Goal: Task Accomplishment & Management: Complete application form

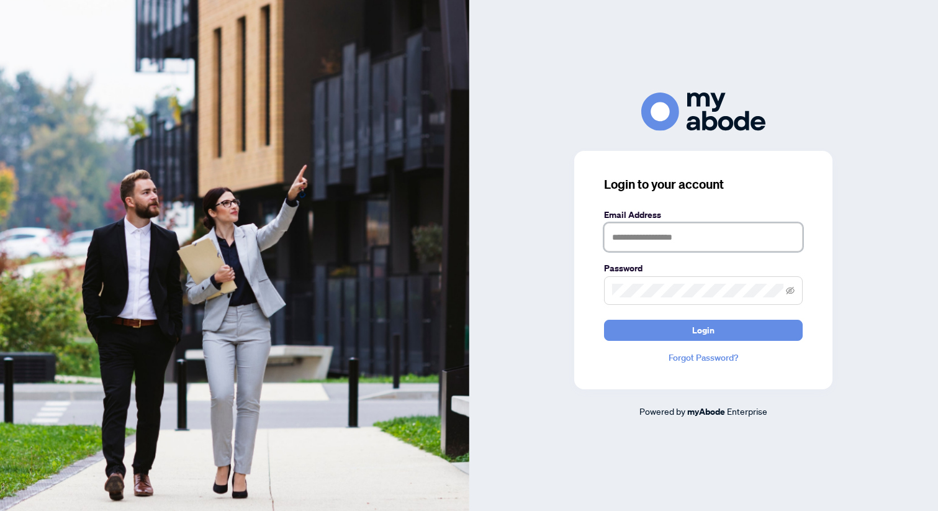
click at [680, 239] on input "text" at bounding box center [703, 237] width 199 height 29
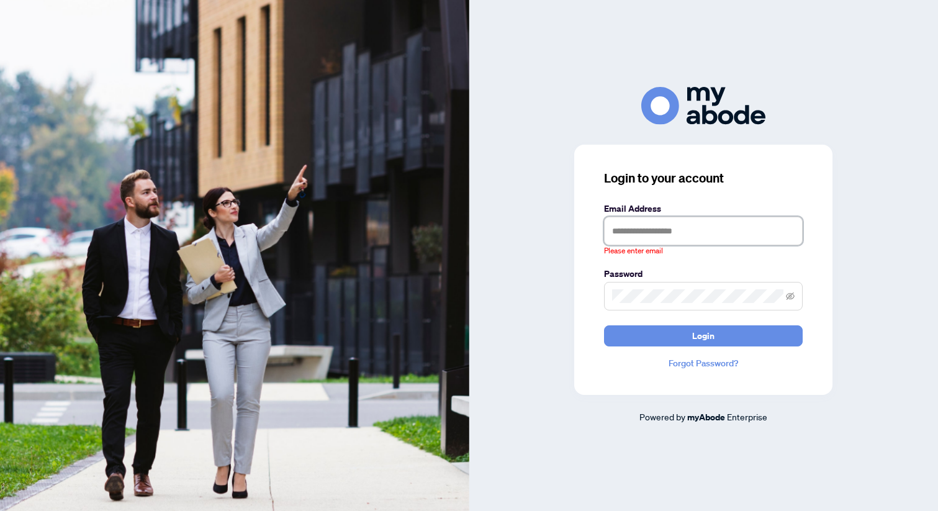
type input "**********"
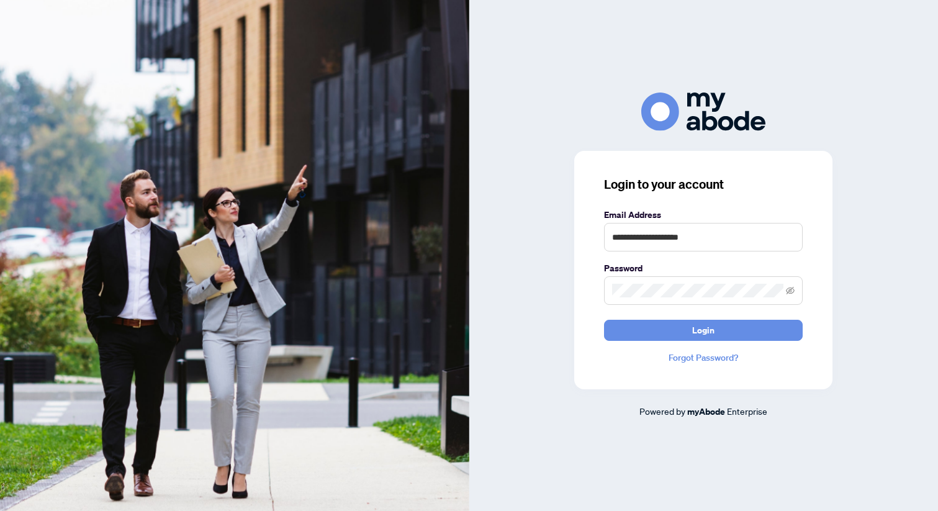
click at [690, 341] on div "**********" at bounding box center [703, 270] width 258 height 238
click at [688, 333] on button "Login" at bounding box center [703, 330] width 199 height 21
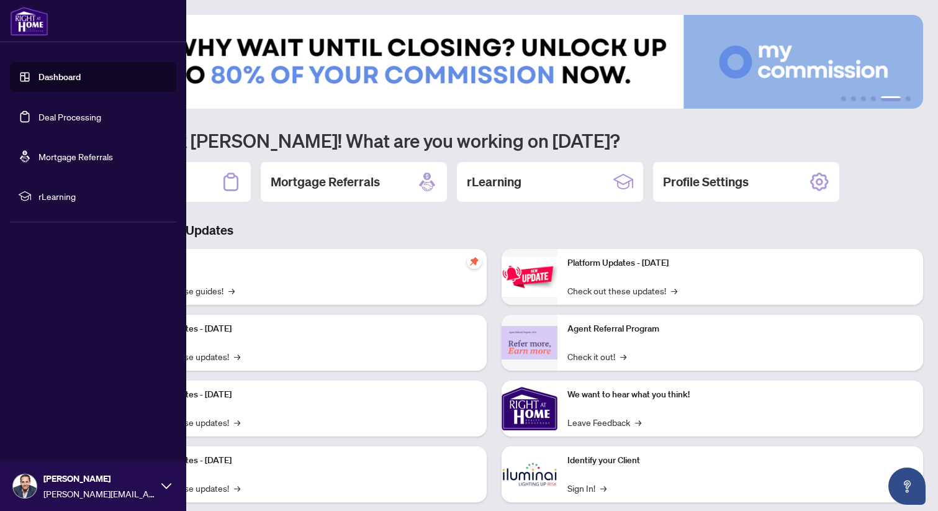
click at [38, 71] on link "Dashboard" at bounding box center [59, 76] width 42 height 11
click at [81, 71] on link "Dashboard" at bounding box center [59, 76] width 42 height 11
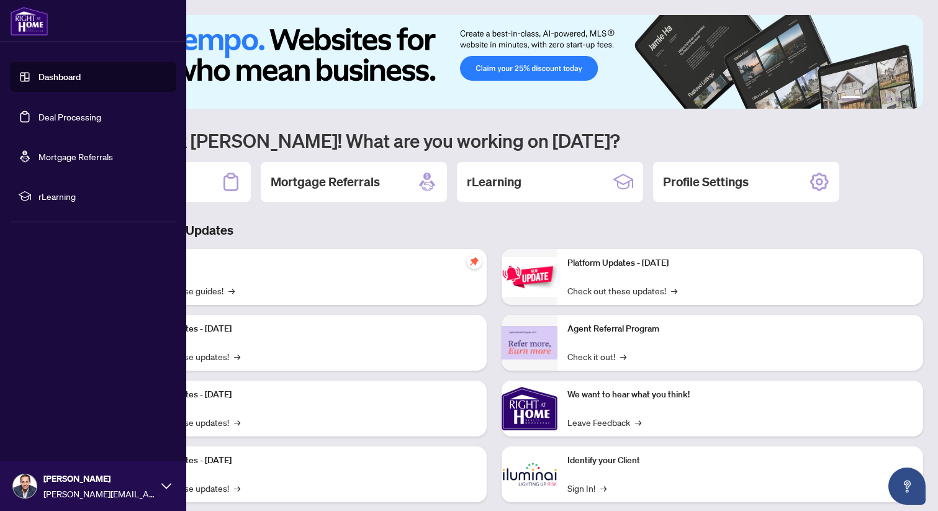
click at [38, 122] on link "Deal Processing" at bounding box center [69, 116] width 63 height 11
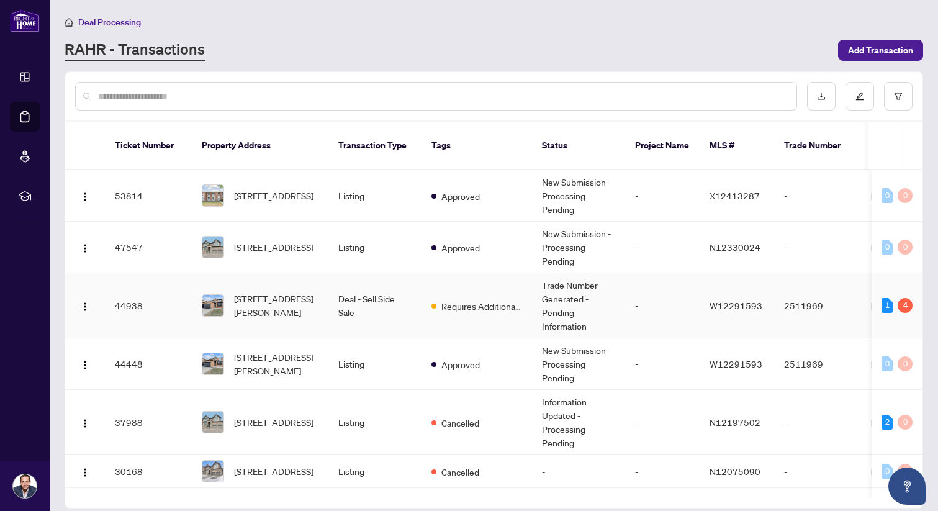
click at [211, 273] on td "[STREET_ADDRESS][PERSON_NAME]" at bounding box center [260, 305] width 137 height 65
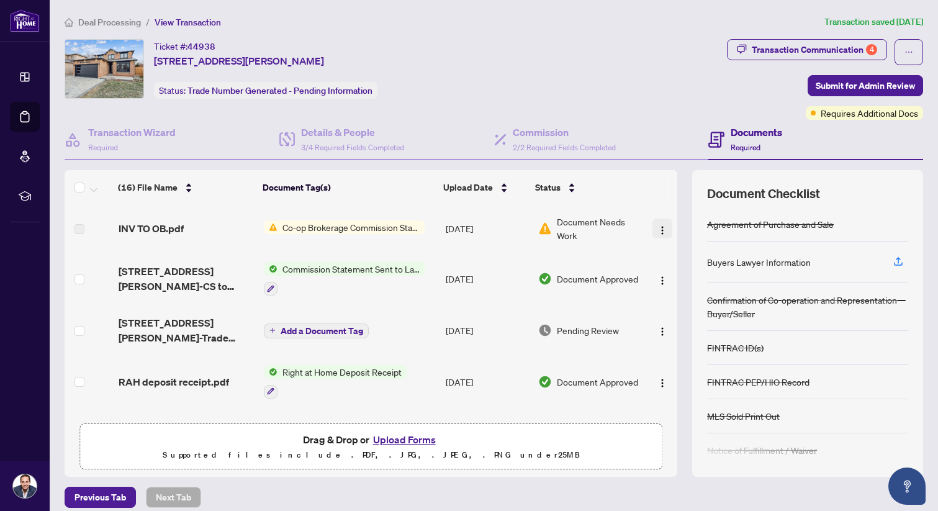
click at [652, 223] on button "button" at bounding box center [662, 228] width 20 height 20
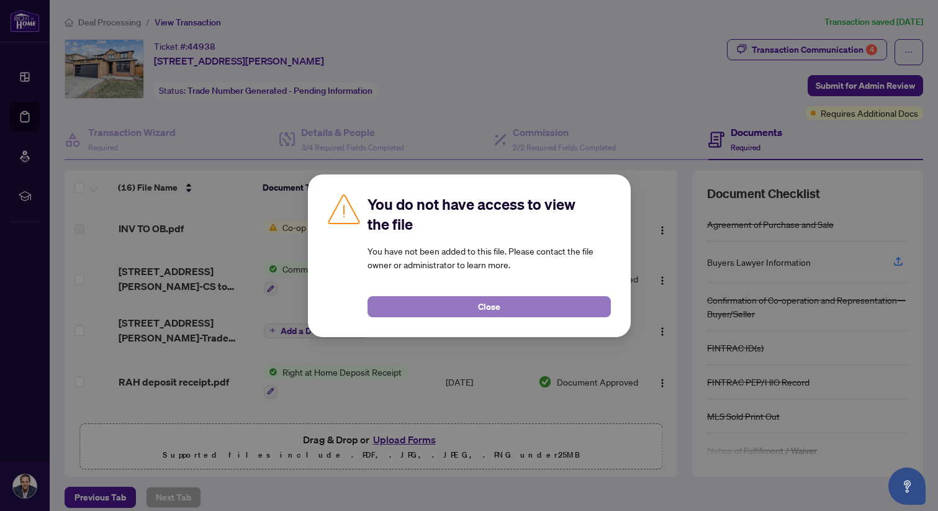
click at [580, 308] on button "Close" at bounding box center [488, 306] width 243 height 21
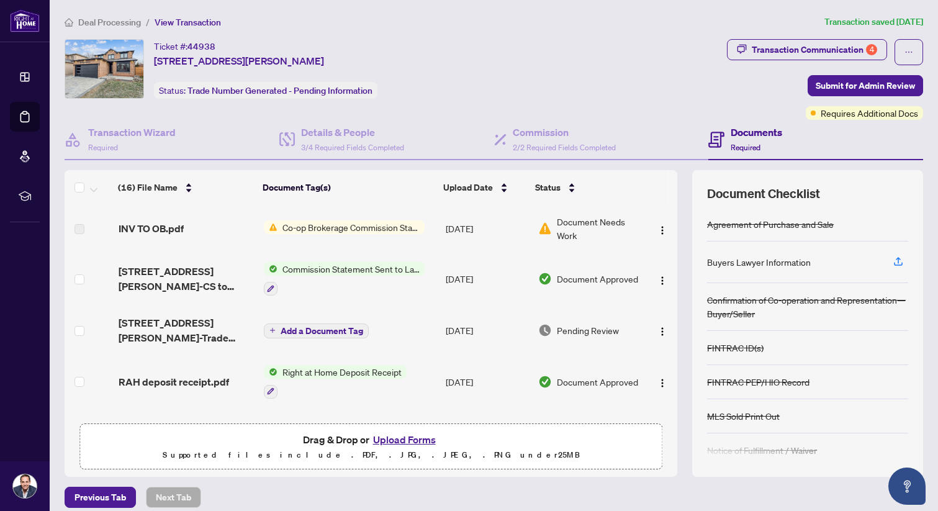
click at [412, 227] on span "Co-op Brokerage Commission Statement" at bounding box center [350, 227] width 147 height 14
click at [410, 269] on span "Co-op Brokerage Commission Statement" at bounding box center [347, 268] width 168 height 14
click at [407, 210] on td "Co-op Brokerage Commission Statement" at bounding box center [350, 228] width 182 height 47
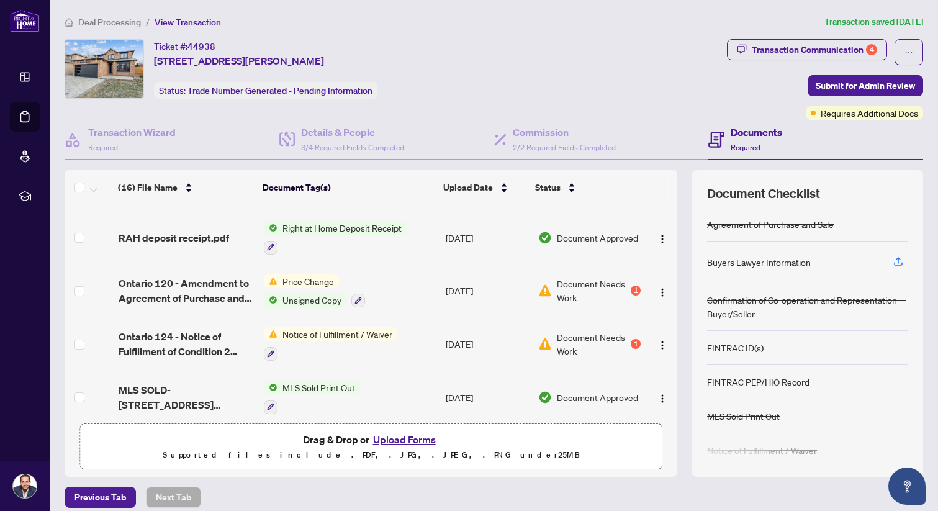
scroll to position [150, 0]
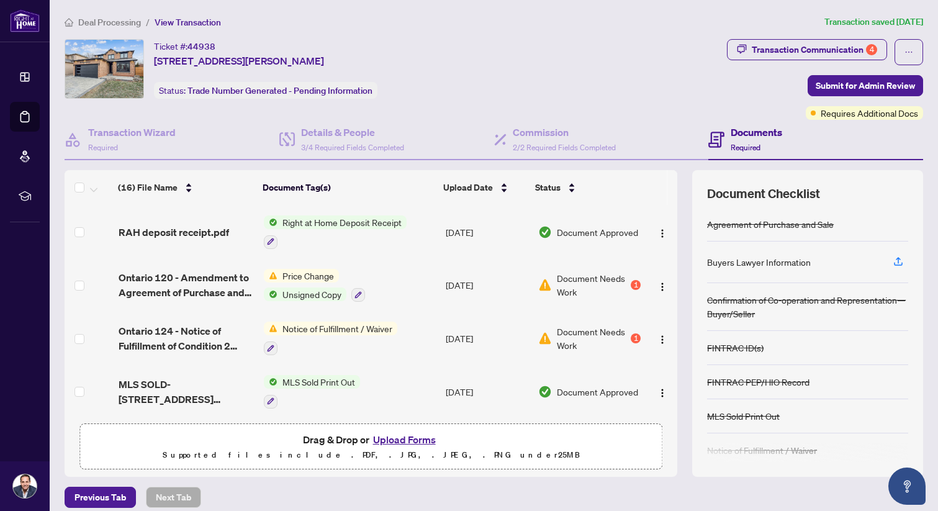
click at [323, 269] on span "Price Change" at bounding box center [307, 276] width 61 height 14
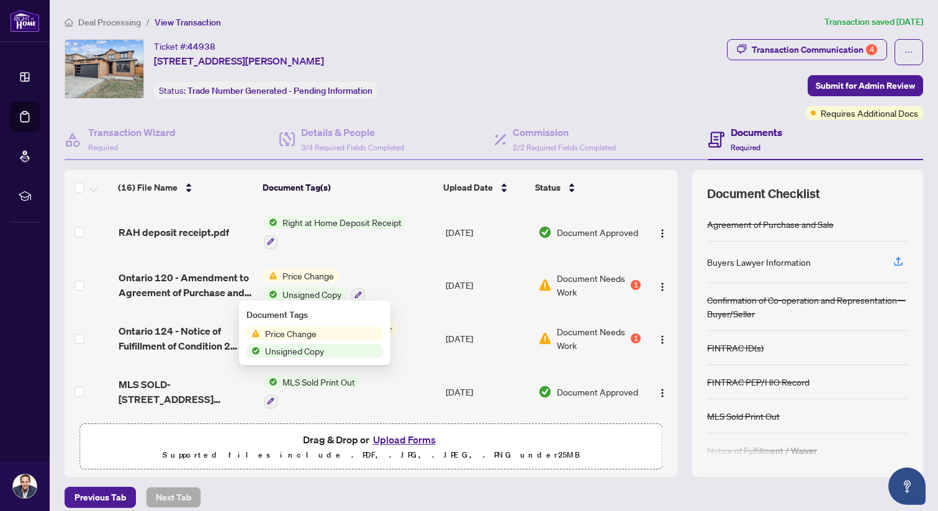
click at [341, 334] on span "Price Change" at bounding box center [314, 333] width 137 height 14
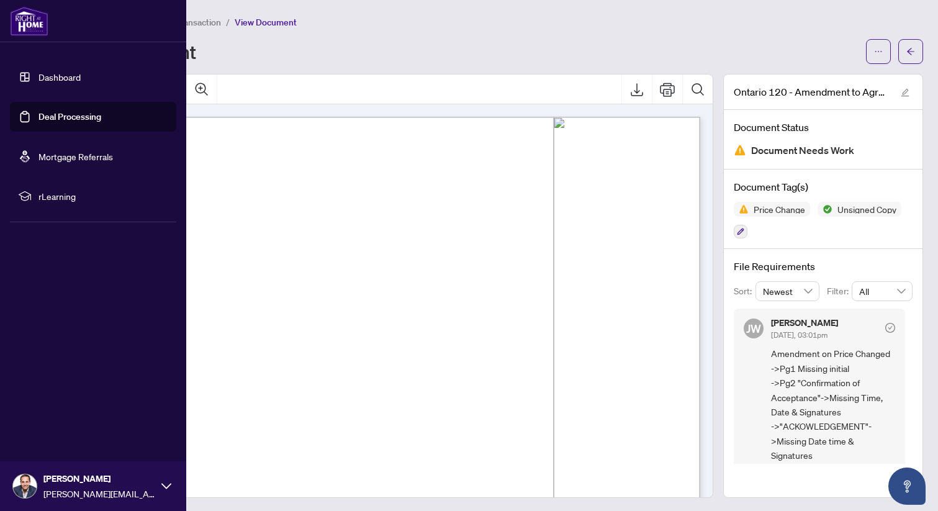
click at [38, 114] on link "Deal Processing" at bounding box center [69, 116] width 63 height 11
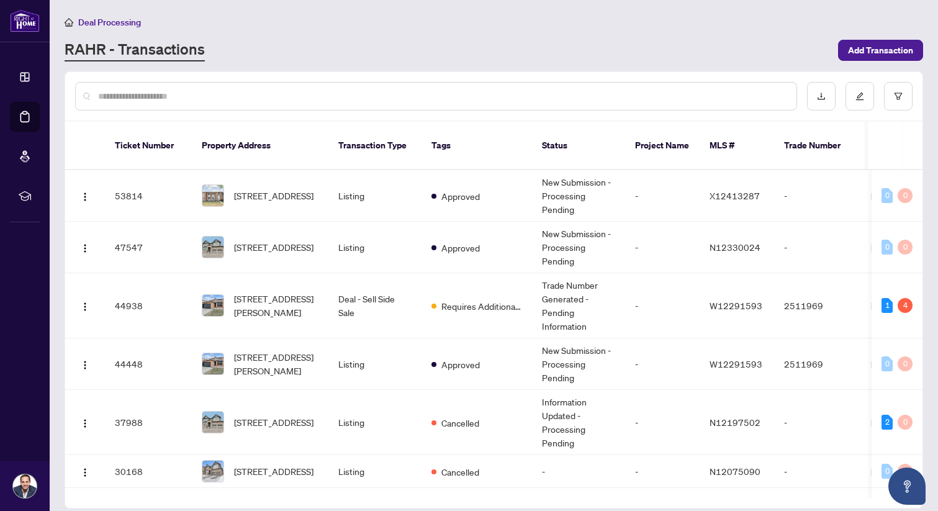
click at [345, 36] on div "Deal Processing [PERSON_NAME] - Transactions Add Transaction" at bounding box center [494, 38] width 858 height 47
click at [459, 299] on span "Requires Additional Docs" at bounding box center [481, 306] width 81 height 14
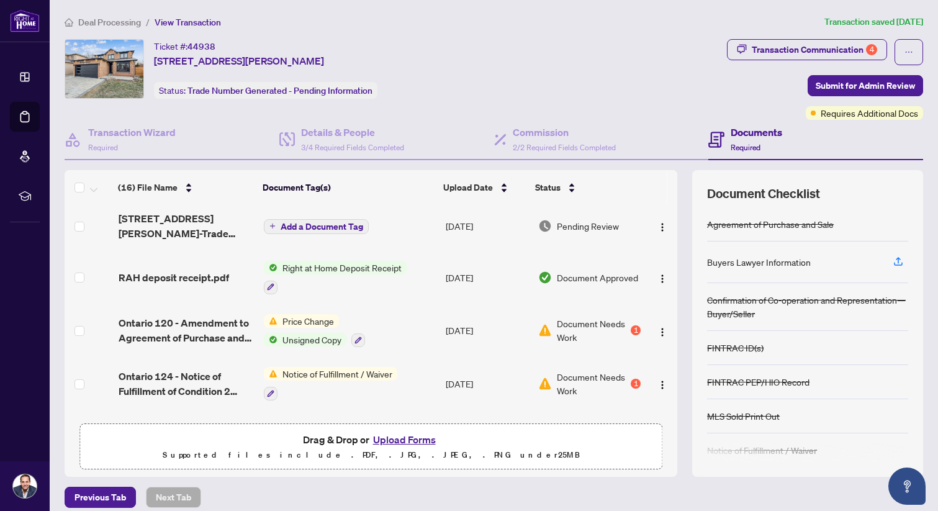
scroll to position [132, 0]
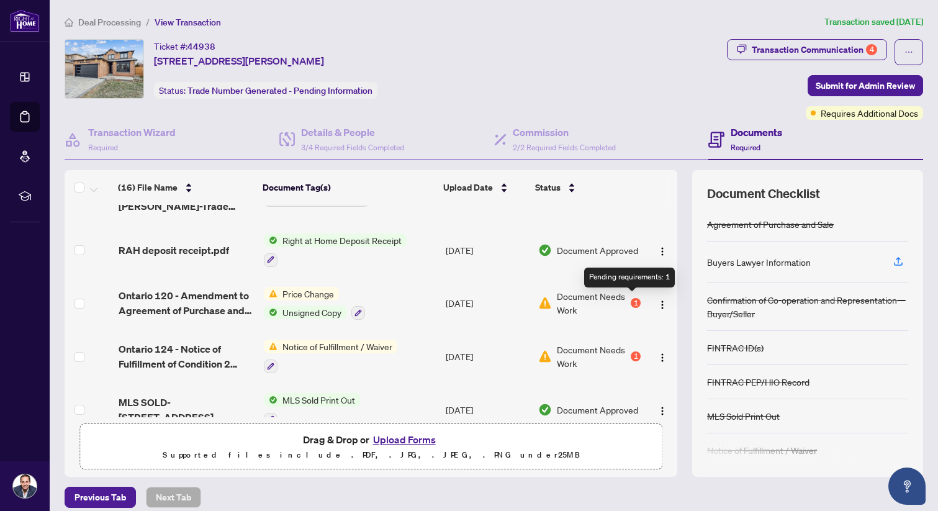
click at [631, 299] on div "1" at bounding box center [636, 303] width 10 height 10
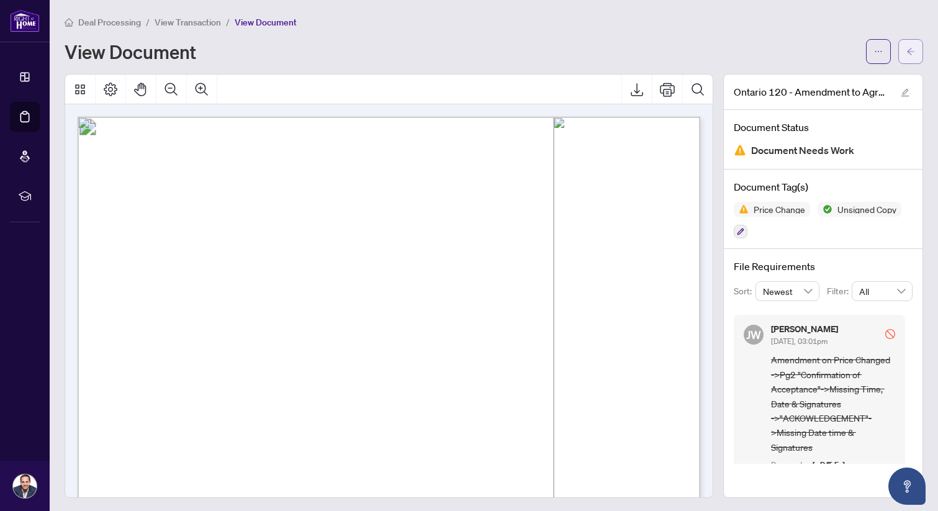
click at [919, 61] on button "button" at bounding box center [910, 51] width 25 height 25
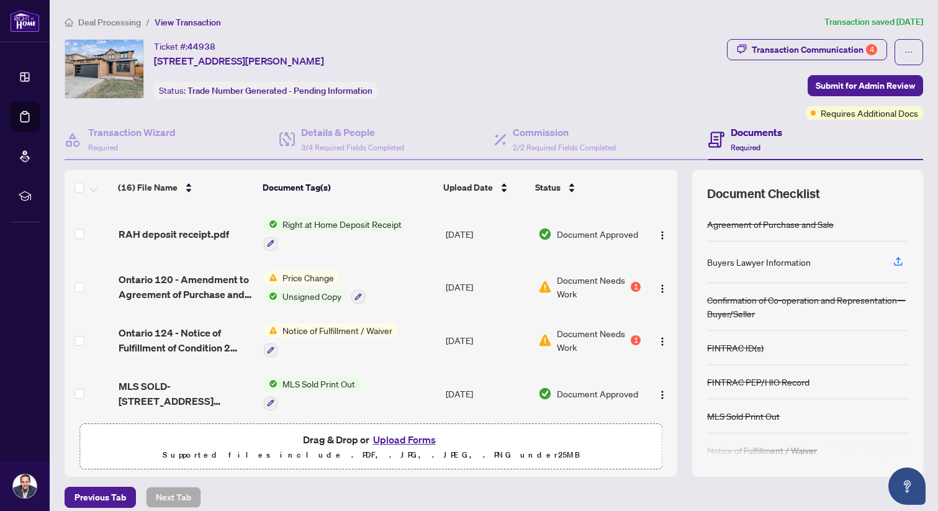
scroll to position [150, 0]
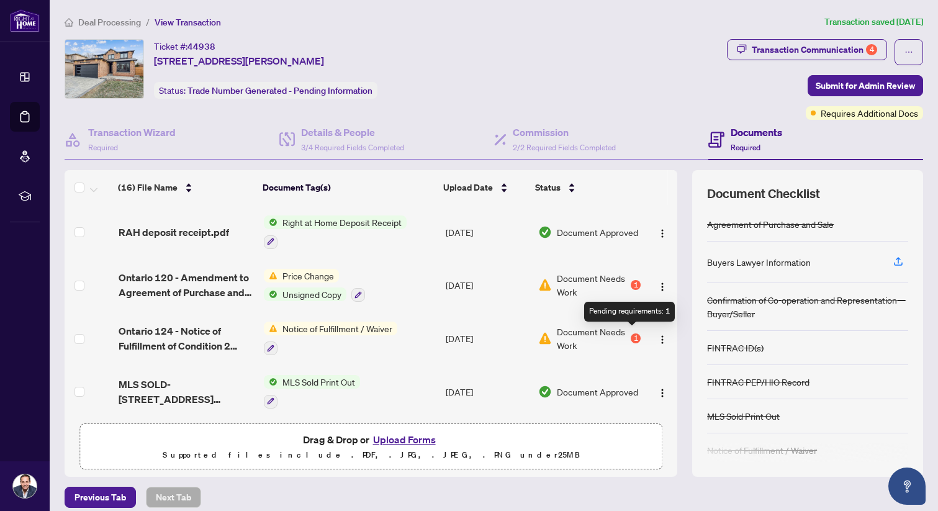
click at [631, 335] on div "1" at bounding box center [636, 338] width 10 height 10
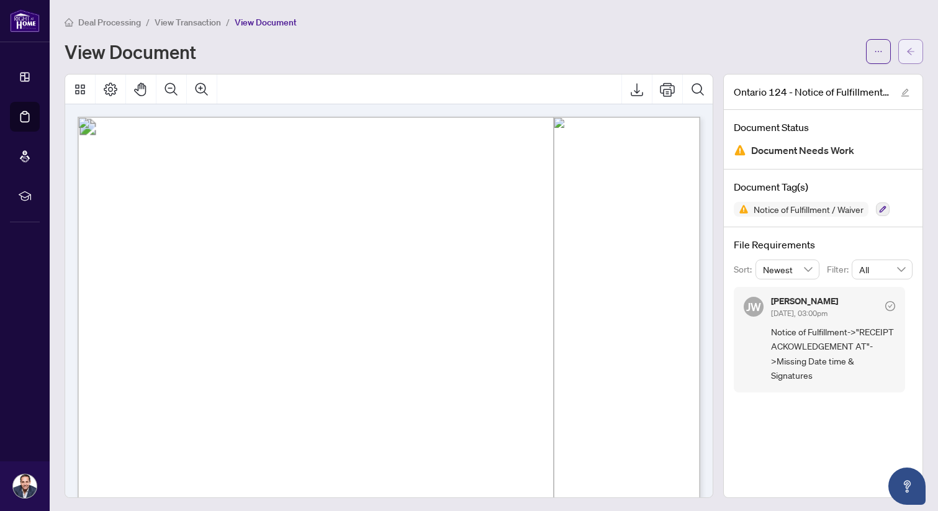
click at [899, 60] on button "button" at bounding box center [910, 51] width 25 height 25
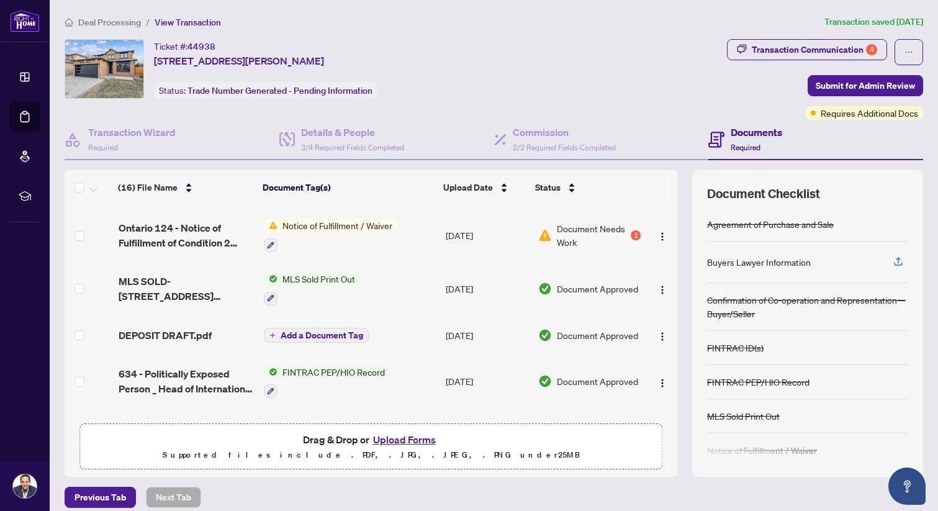
scroll to position [238, 0]
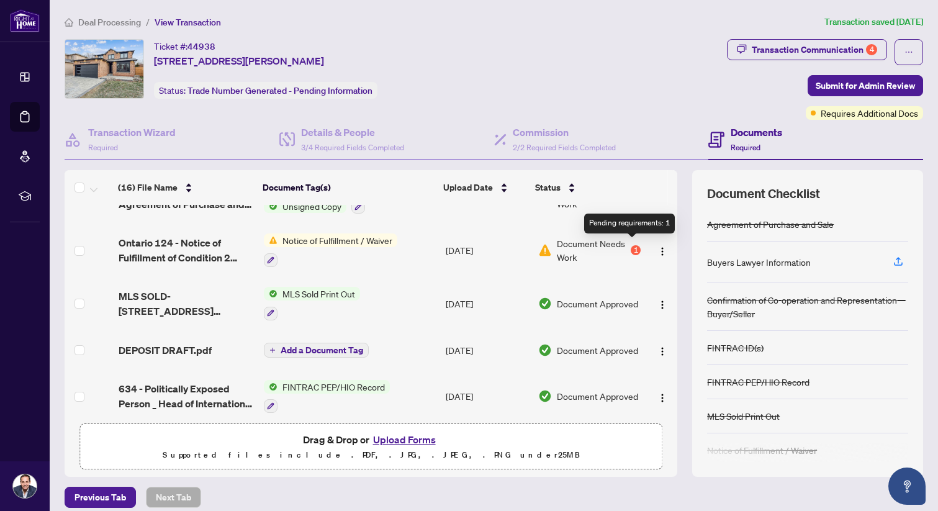
click at [631, 245] on div "1" at bounding box center [636, 250] width 10 height 10
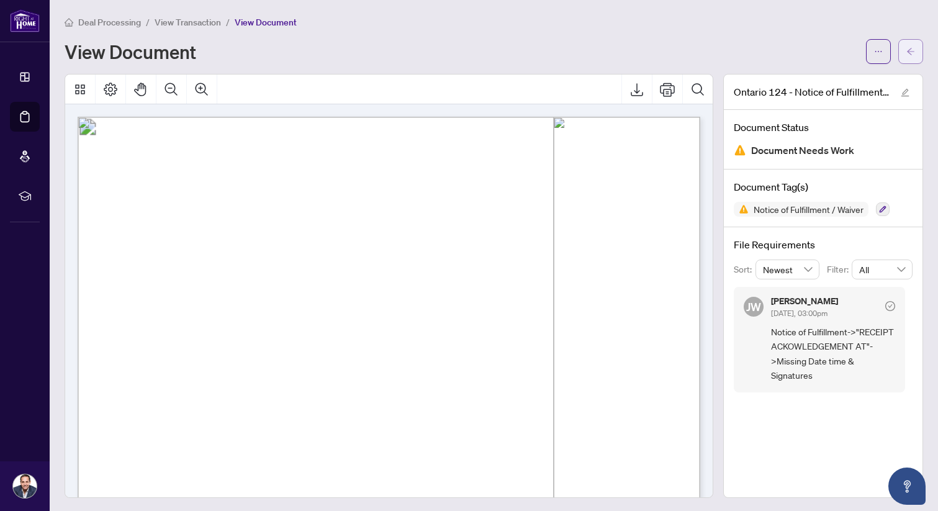
click at [902, 52] on button "button" at bounding box center [910, 51] width 25 height 25
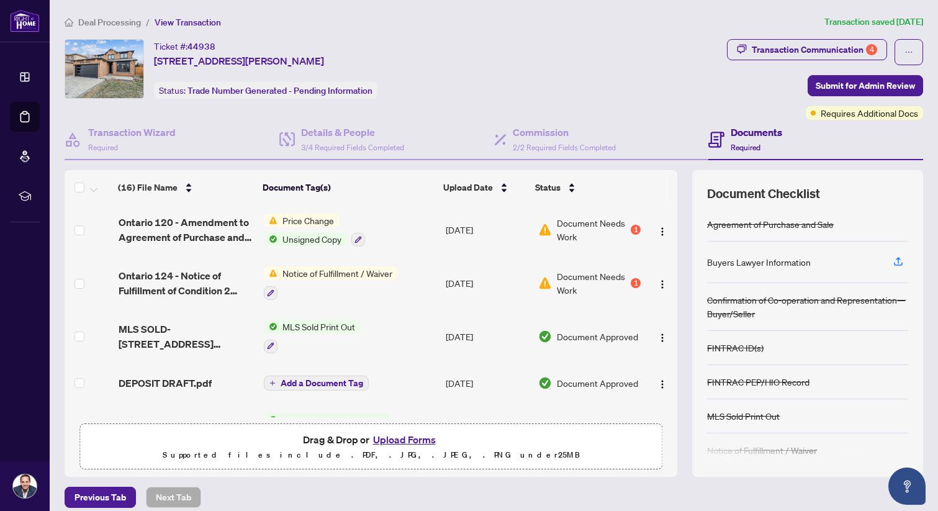
scroll to position [173, 0]
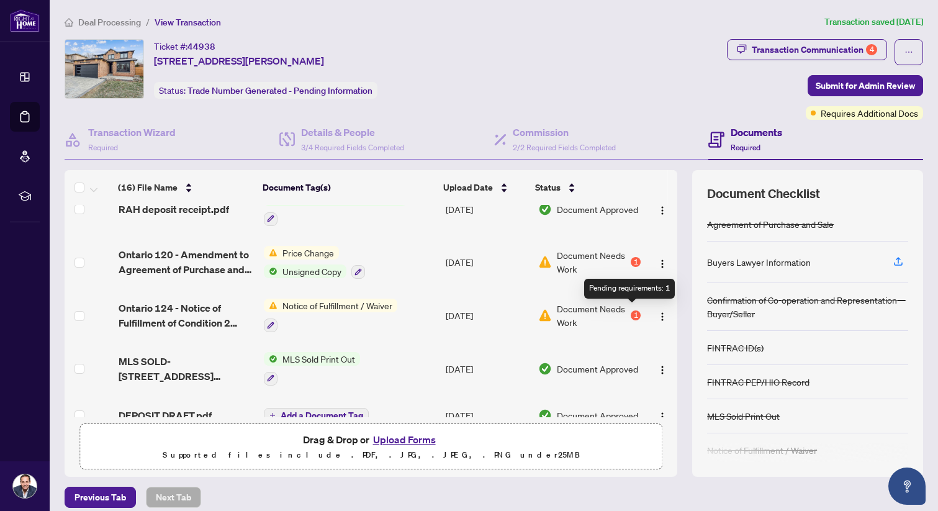
click at [636, 310] on div "1" at bounding box center [636, 315] width 10 height 10
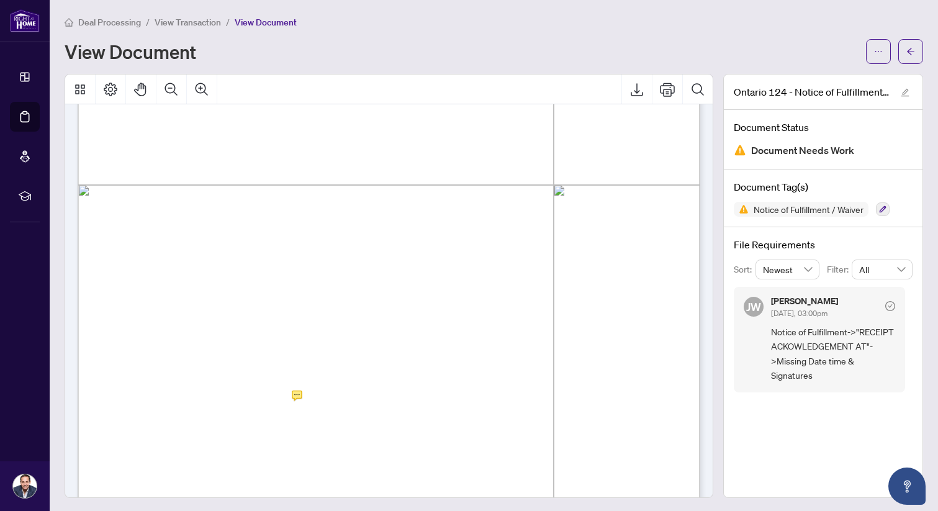
scroll to position [408, 0]
click at [913, 53] on icon "arrow-left" at bounding box center [910, 51] width 9 height 9
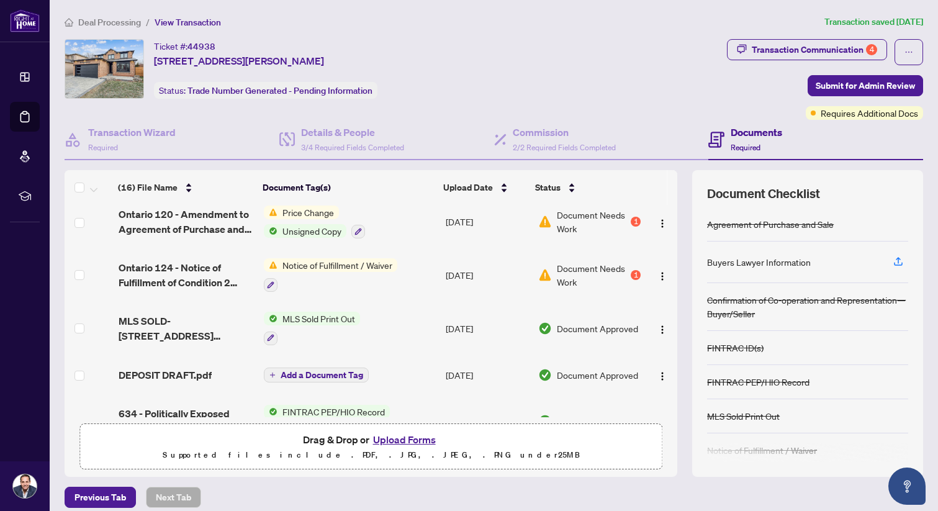
scroll to position [202, 0]
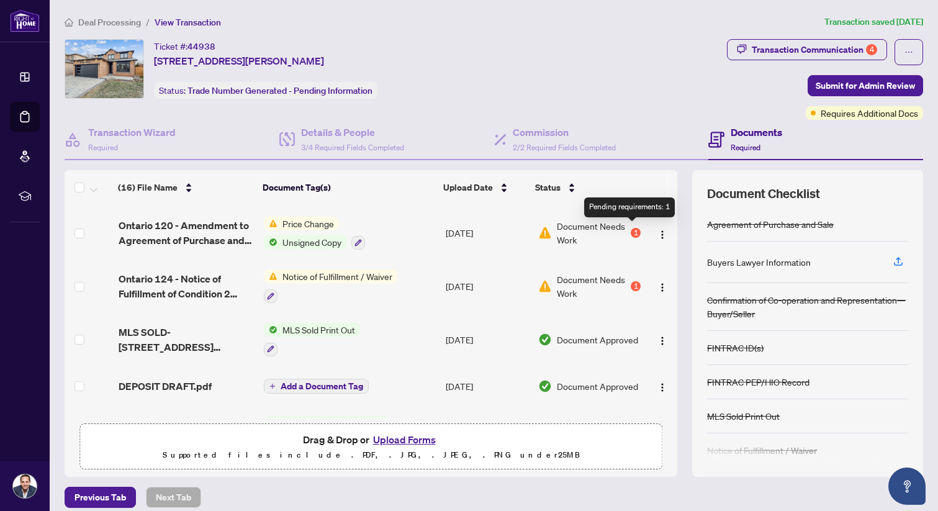
click at [635, 228] on div "1" at bounding box center [636, 233] width 10 height 10
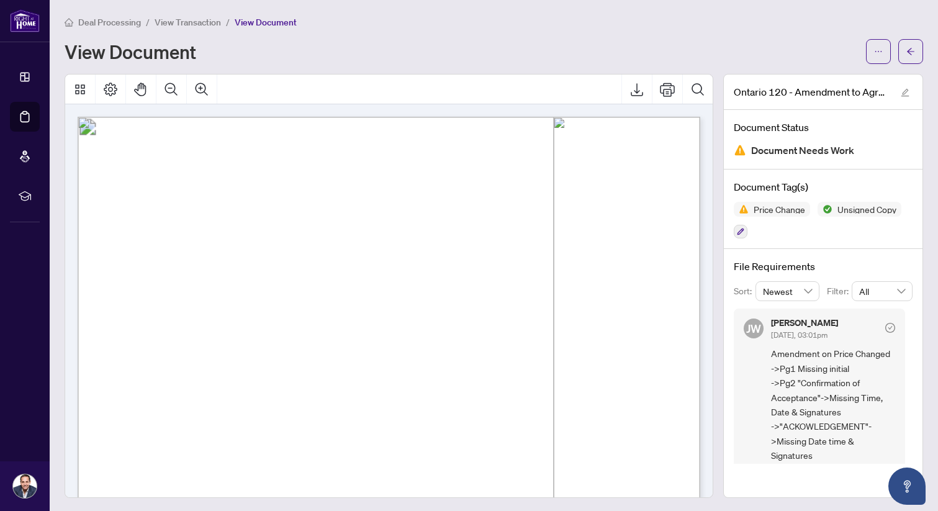
drag, startPoint x: 635, startPoint y: 228, endPoint x: 623, endPoint y: 107, distance: 122.3
click at [907, 55] on icon "arrow-left" at bounding box center [910, 51] width 9 height 9
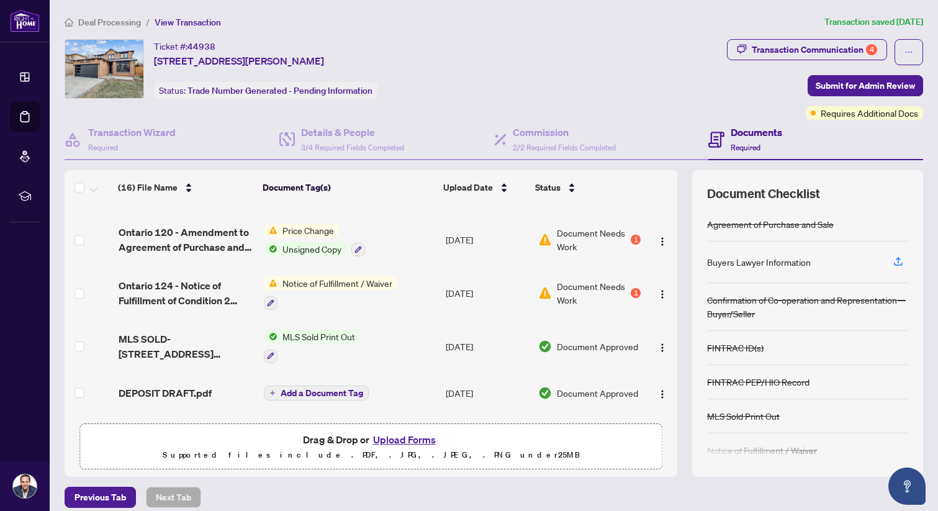
click at [392, 443] on button "Upload Forms" at bounding box center [404, 439] width 70 height 16
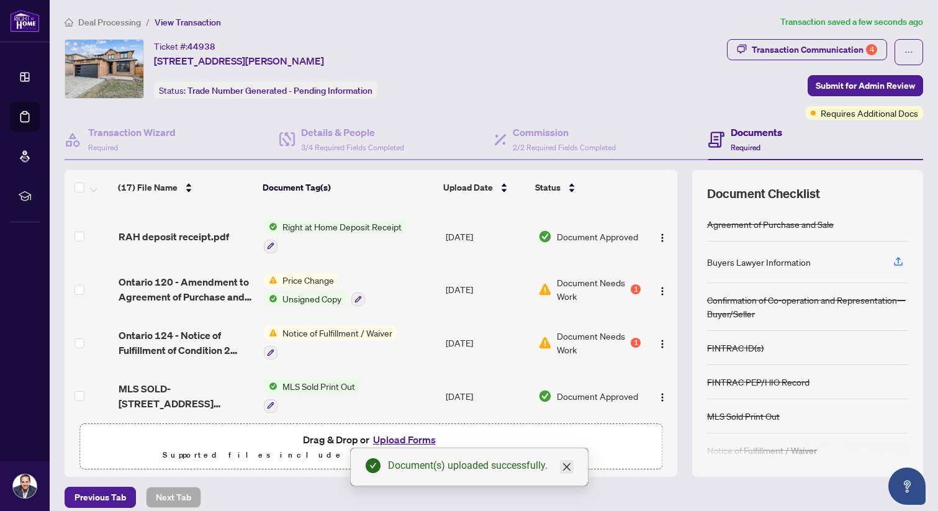
click at [567, 464] on icon "close" at bounding box center [567, 467] width 10 height 10
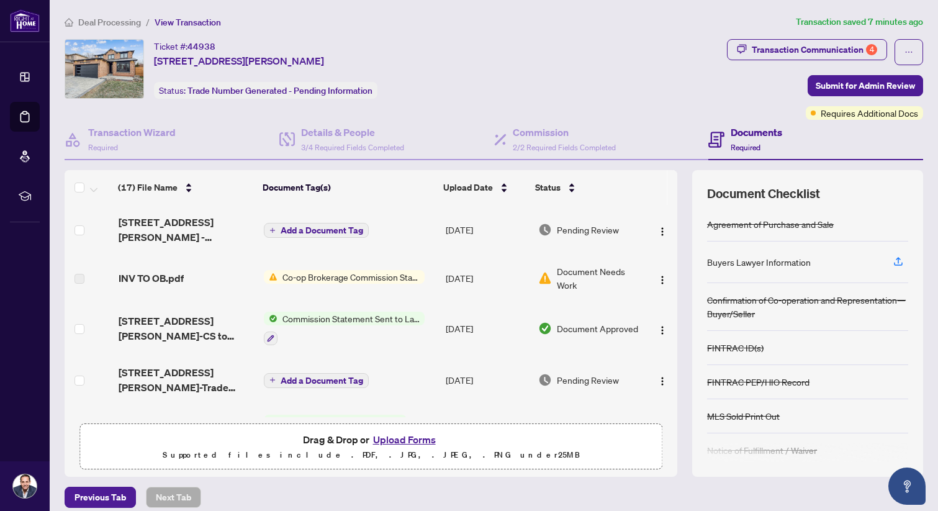
click at [353, 274] on span "Co-op Brokerage Commission Statement" at bounding box center [350, 277] width 147 height 14
click at [551, 282] on div "Document Needs Work" at bounding box center [589, 277] width 102 height 27
click at [573, 267] on span "Document Needs Work" at bounding box center [599, 277] width 84 height 27
click at [573, 278] on span "Document Needs Work" at bounding box center [599, 277] width 84 height 27
click at [657, 272] on span "button" at bounding box center [662, 278] width 10 height 14
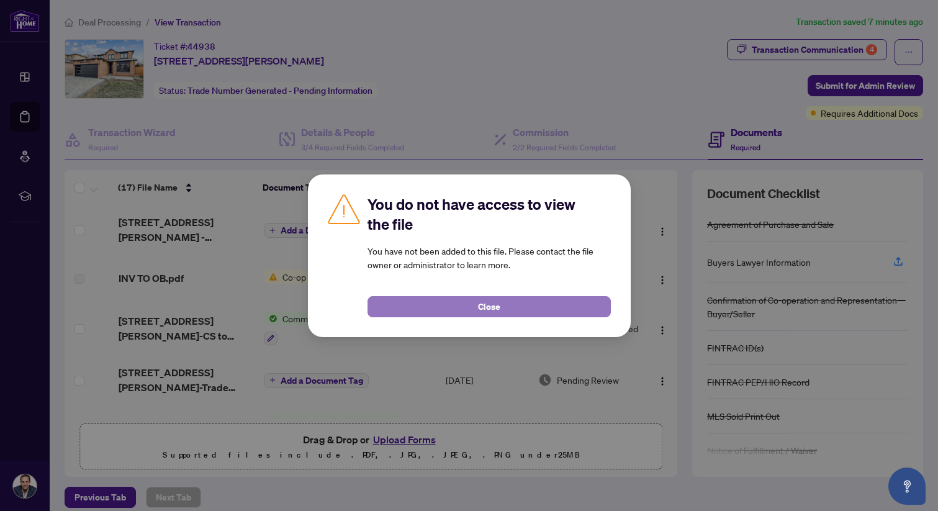
click at [565, 305] on button "Close" at bounding box center [488, 306] width 243 height 21
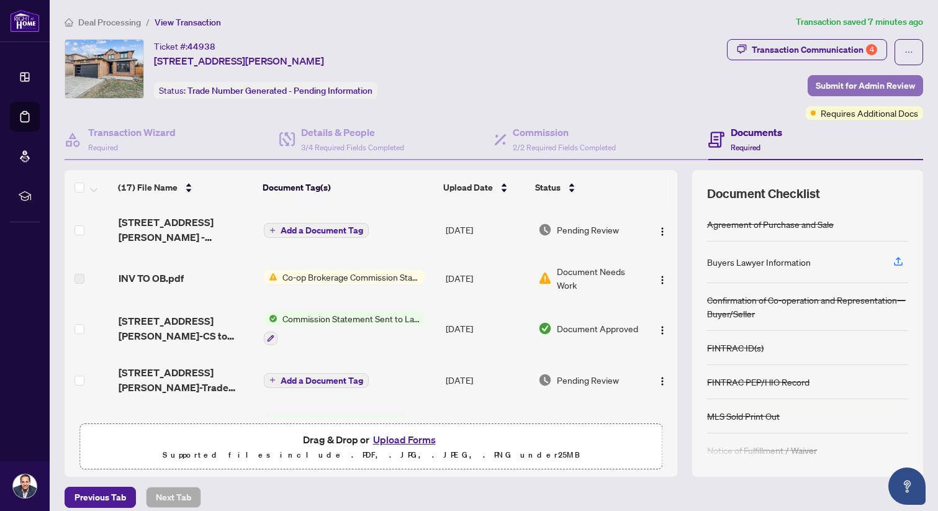
click at [849, 77] on span "Submit for Admin Review" at bounding box center [865, 86] width 99 height 20
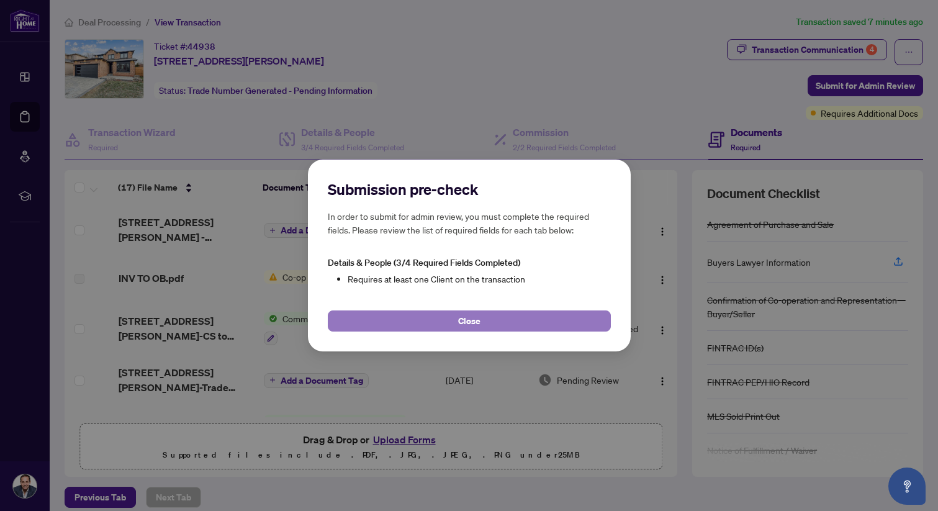
click at [501, 318] on button "Close" at bounding box center [469, 320] width 283 height 21
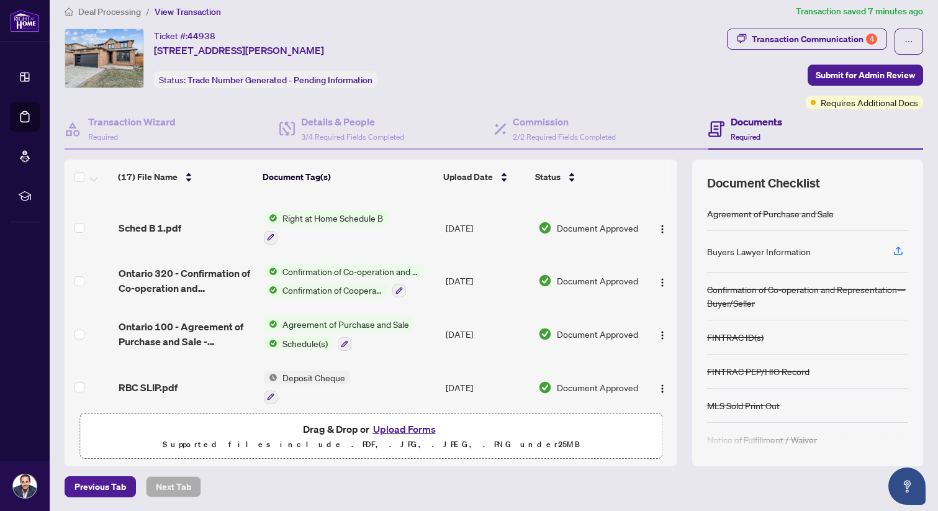
scroll to position [196, 0]
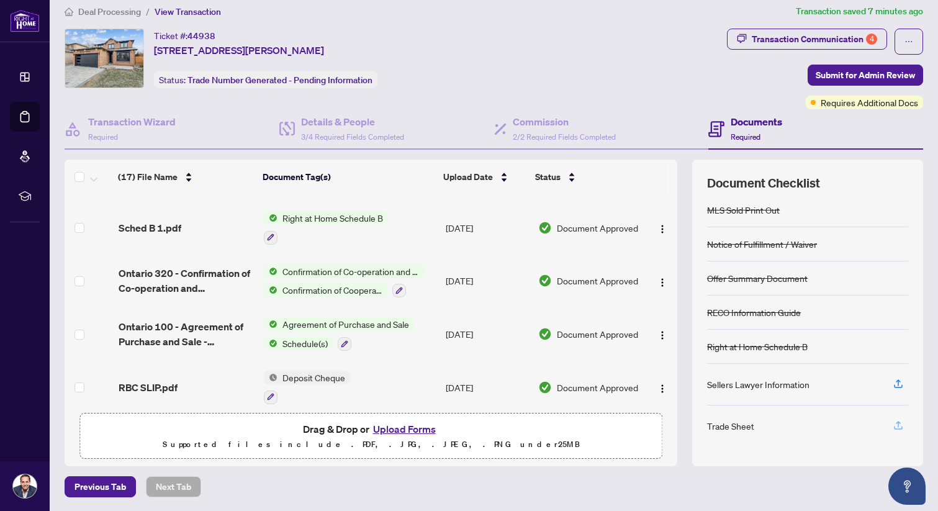
click at [899, 427] on icon "button" at bounding box center [898, 427] width 9 height 3
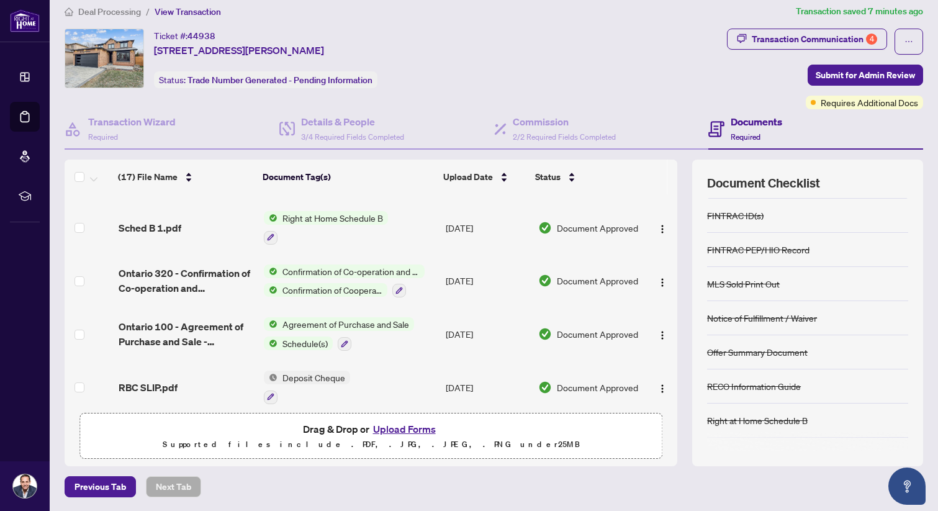
scroll to position [0, 0]
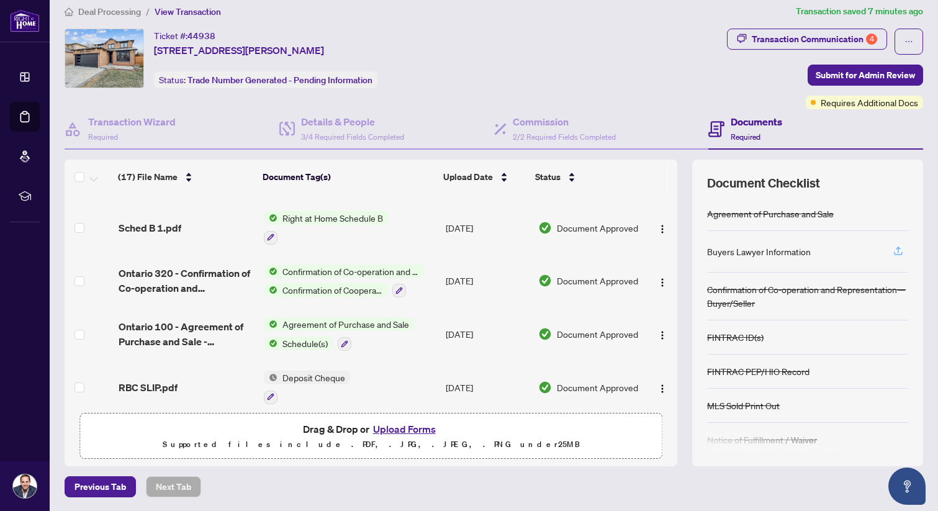
click at [898, 245] on icon "button" at bounding box center [898, 250] width 11 height 11
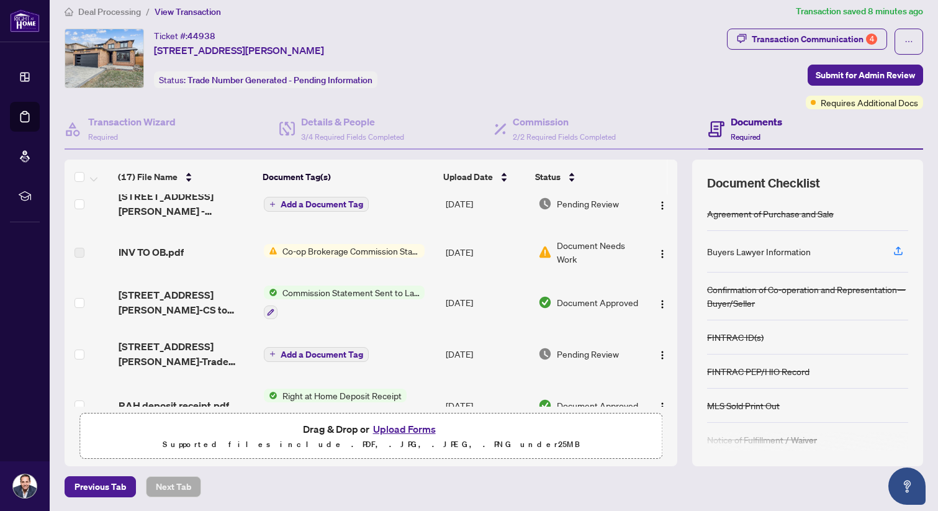
scroll to position [18, 0]
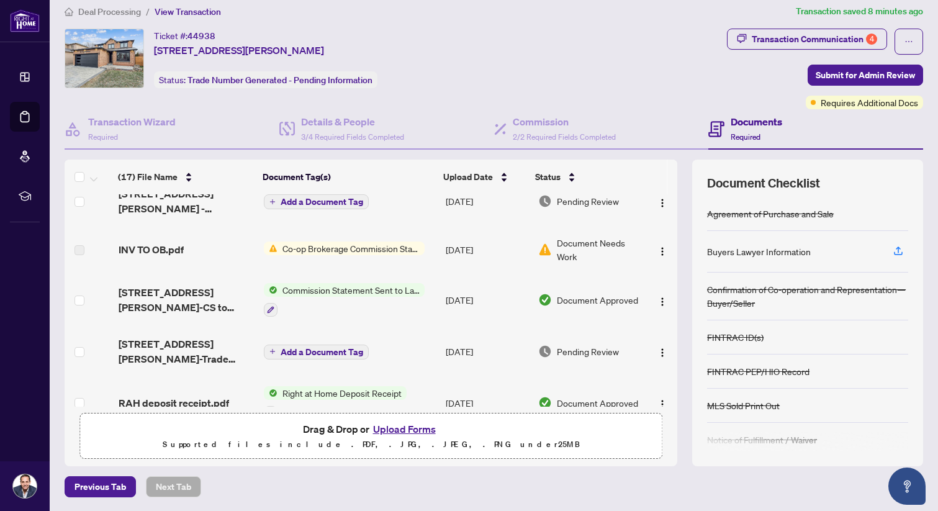
click at [739, 124] on h4 "Documents" at bounding box center [757, 121] width 52 height 15
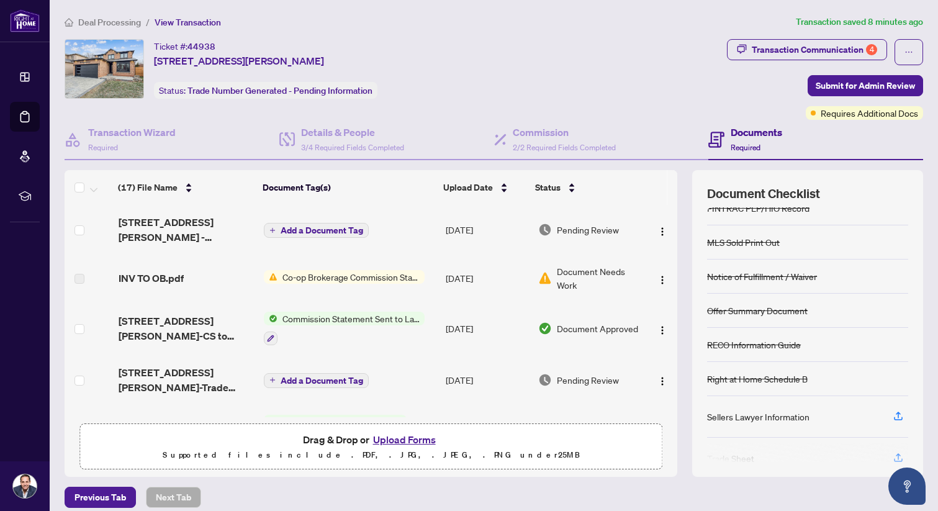
scroll to position [196, 0]
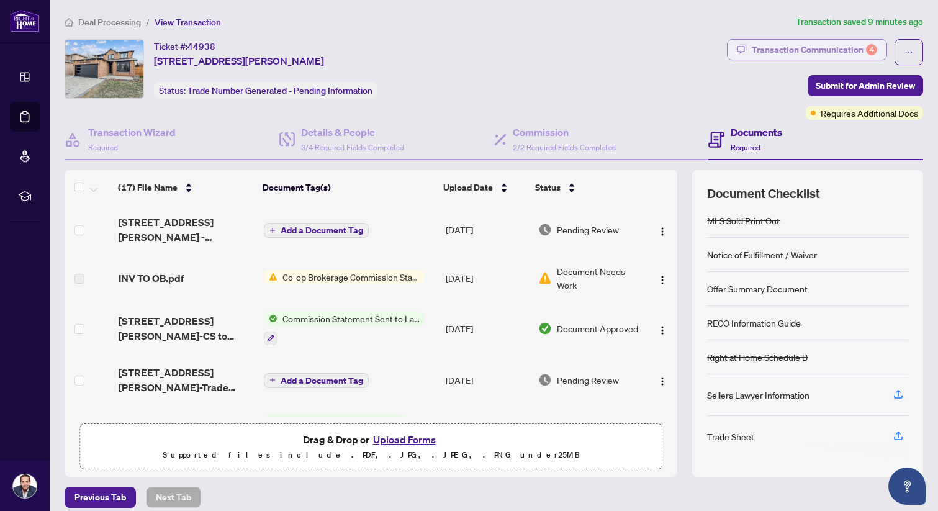
click at [776, 53] on div "Transaction Communication 4" at bounding box center [814, 50] width 125 height 20
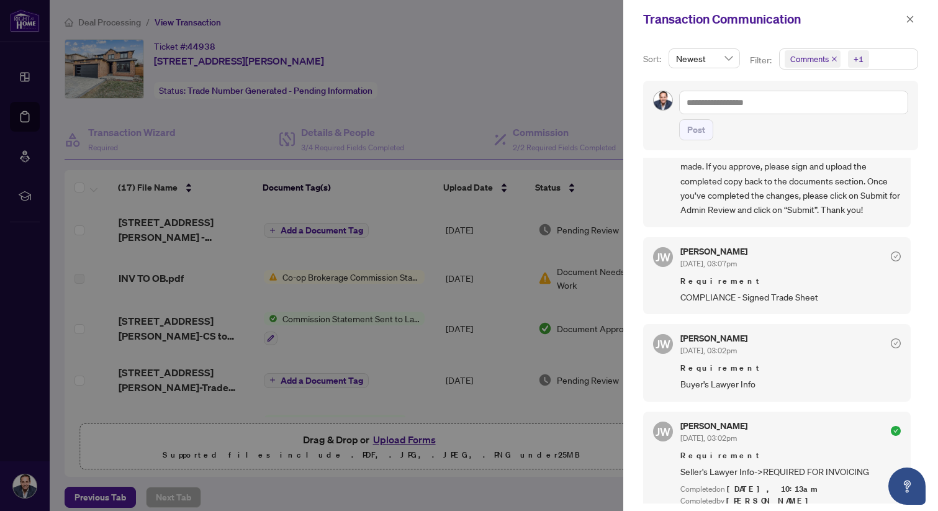
scroll to position [0, 0]
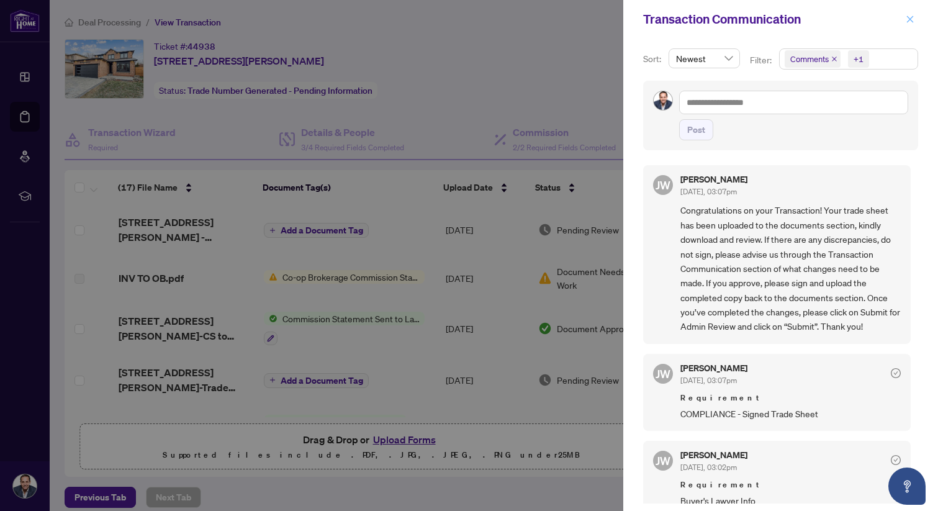
click at [911, 21] on icon "close" at bounding box center [910, 19] width 7 height 7
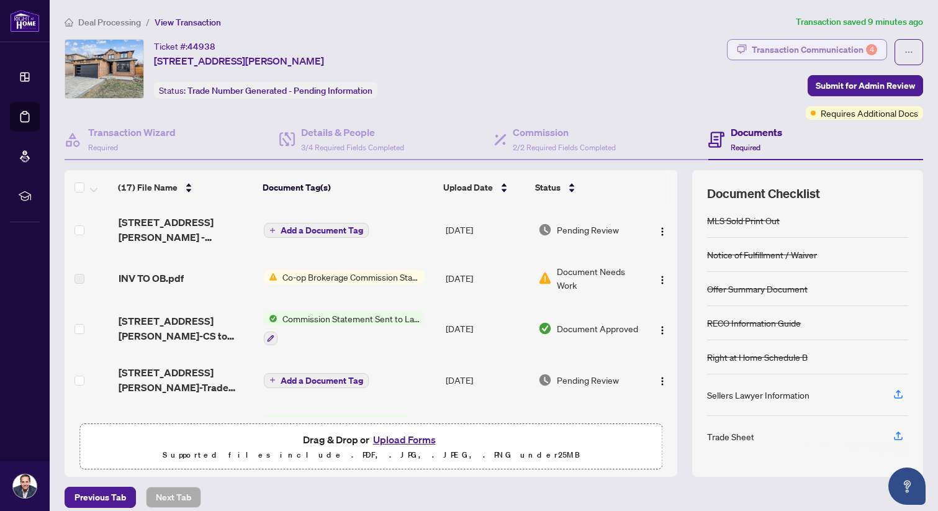
click at [809, 48] on div "Transaction Communication 4" at bounding box center [814, 50] width 125 height 20
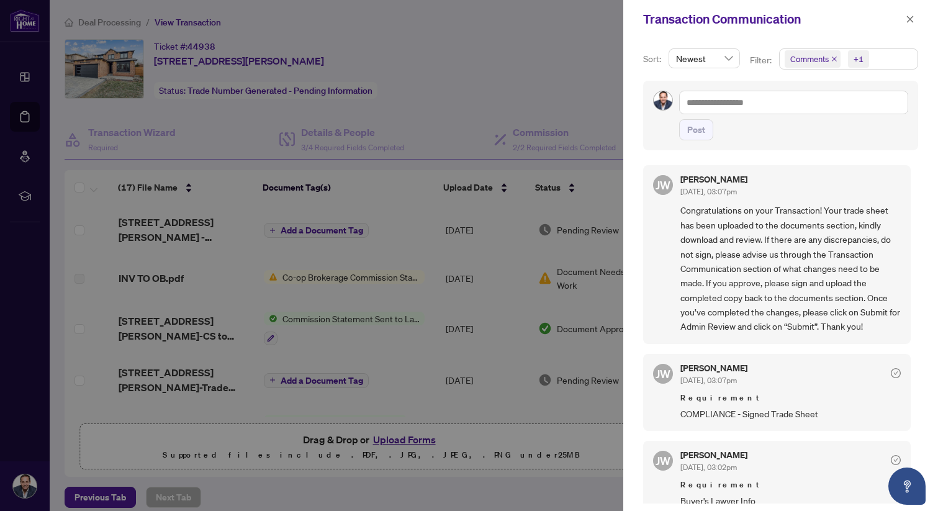
click at [501, 85] on div at bounding box center [469, 255] width 938 height 511
click at [909, 19] on icon "close" at bounding box center [910, 19] width 9 height 9
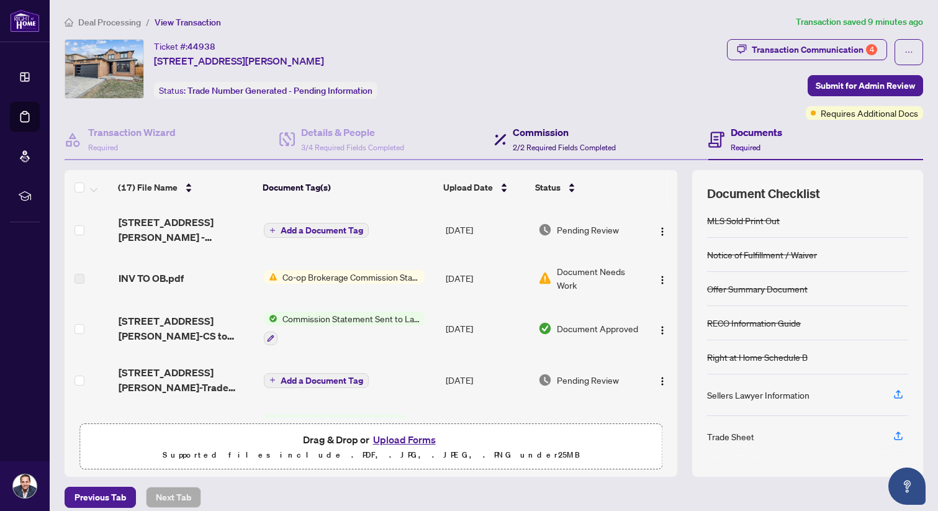
click at [523, 133] on h4 "Commission" at bounding box center [564, 132] width 103 height 15
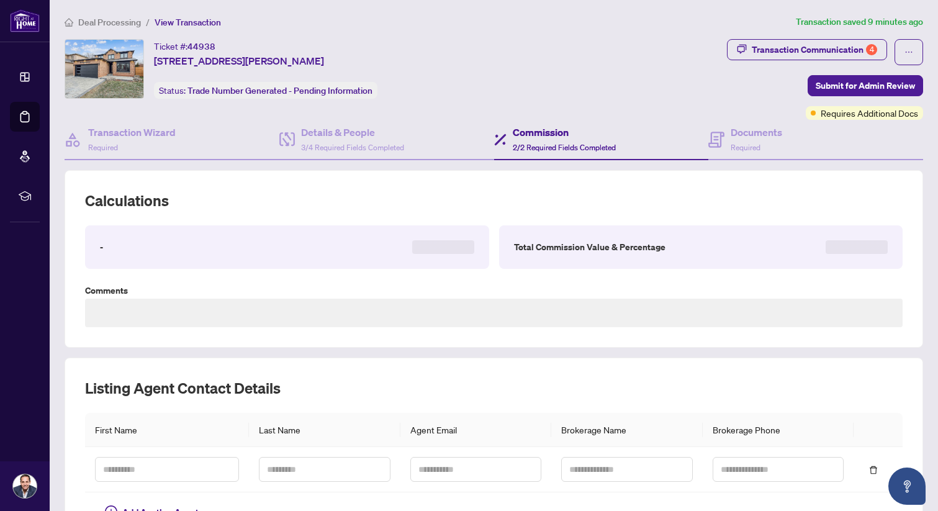
type textarea "**********"
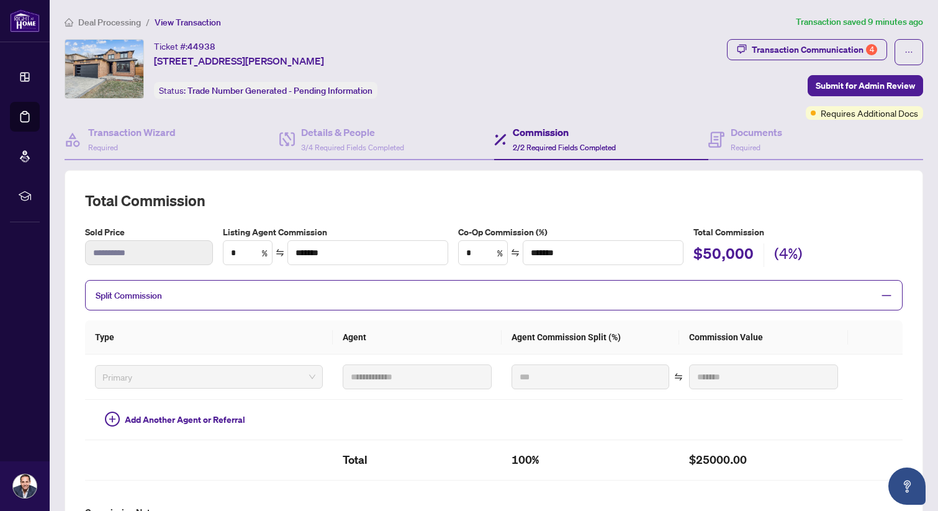
click at [696, 164] on div "**********" at bounding box center [494, 425] width 858 height 610
click at [724, 149] on span at bounding box center [716, 139] width 16 height 29
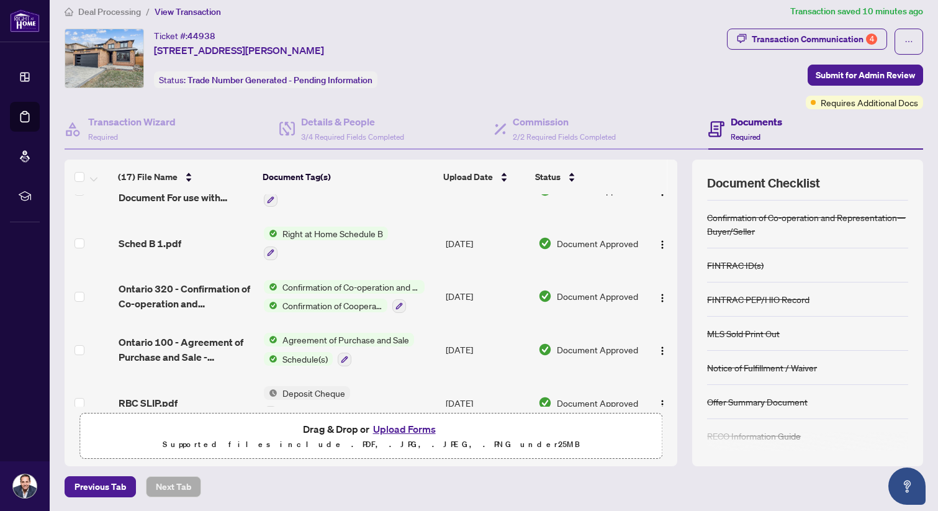
scroll to position [196, 0]
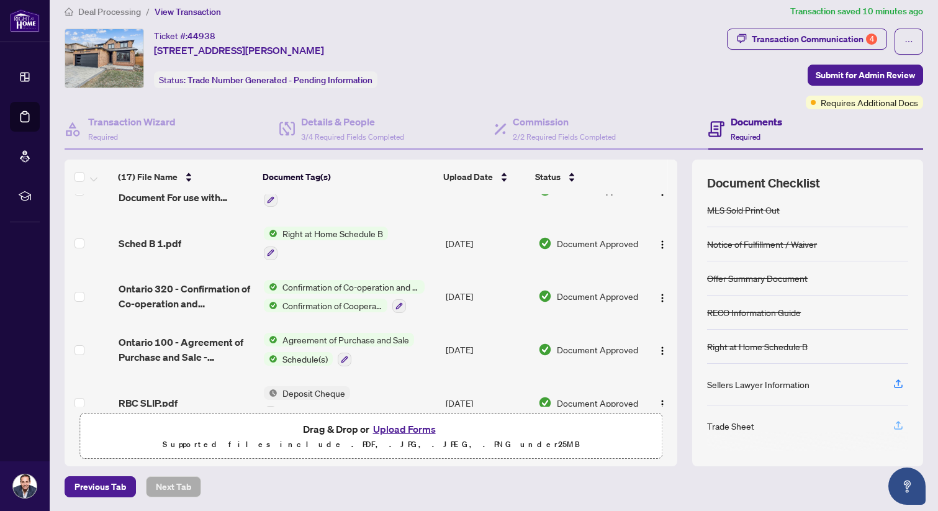
click at [894, 421] on icon "button" at bounding box center [898, 425] width 11 height 11
click at [916, 45] on button "button" at bounding box center [908, 42] width 29 height 26
click at [642, 73] on div "Ticket #: 44938 [STREET_ADDRESS][PERSON_NAME] Status: Trade Number Generated - …" at bounding box center [393, 59] width 657 height 60
click at [92, 130] on div "Transaction Wizard Required" at bounding box center [132, 128] width 88 height 29
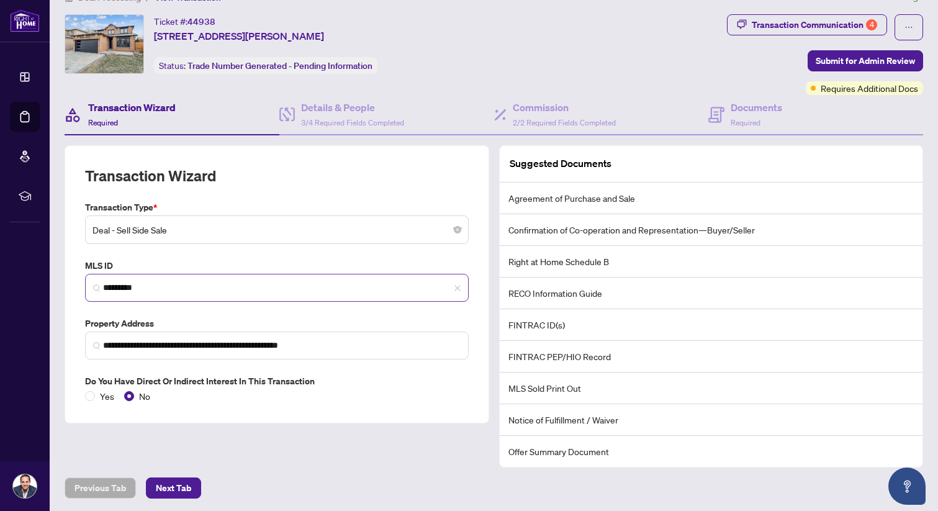
scroll to position [25, 0]
click at [358, 114] on div "Details & People 3/4 Required Fields Completed" at bounding box center [352, 113] width 103 height 29
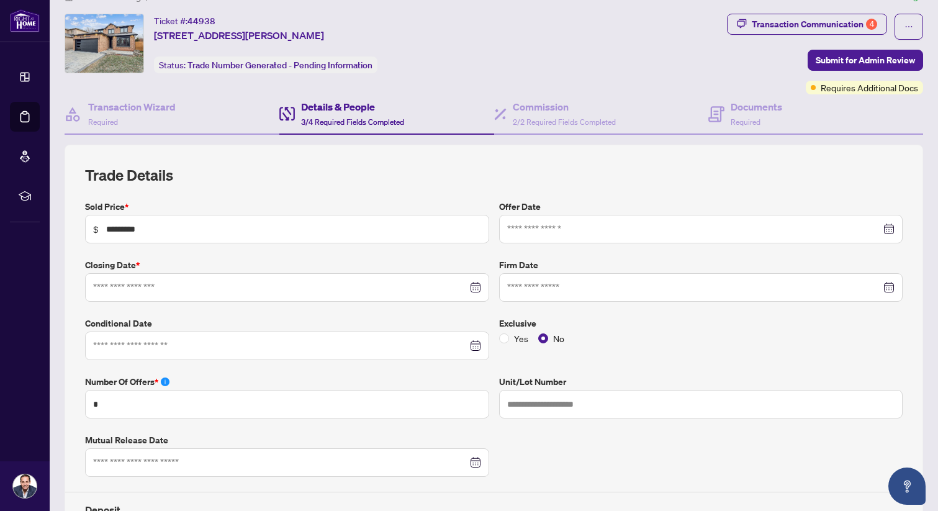
type input "**********"
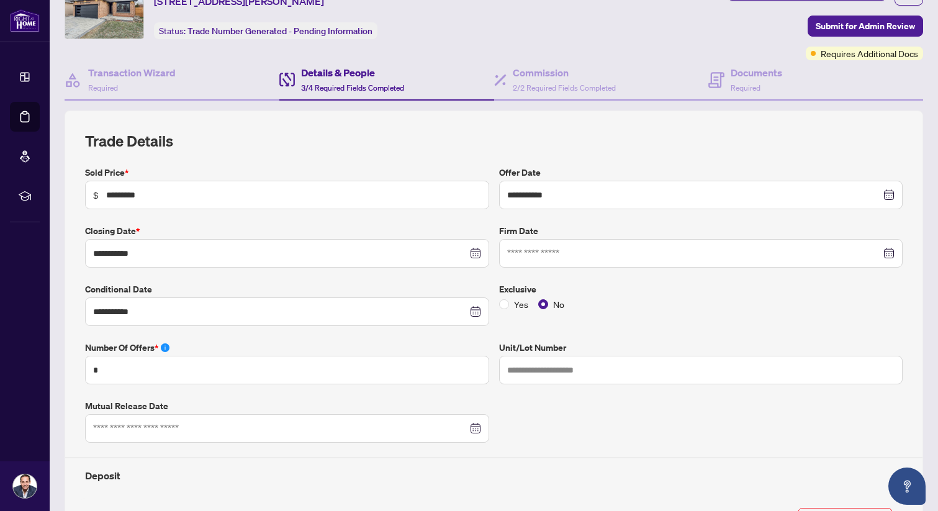
scroll to position [61, 0]
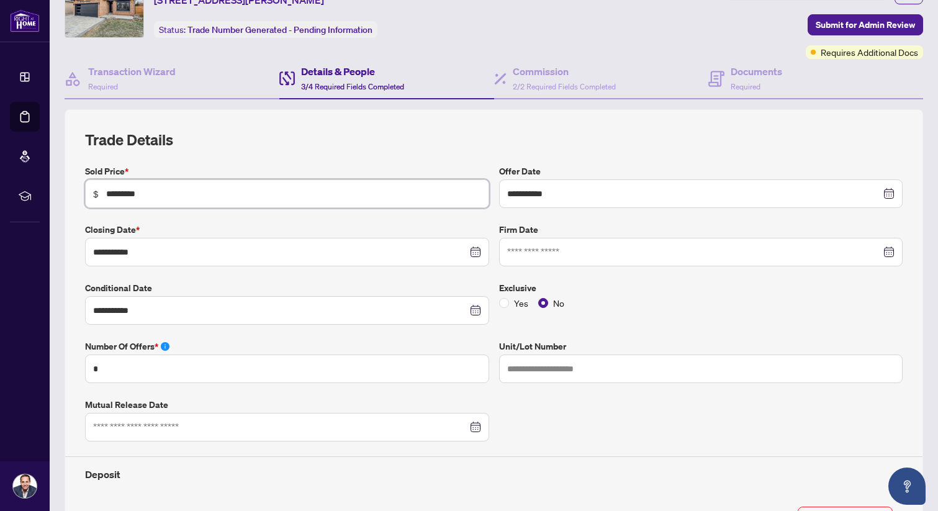
click at [279, 197] on input "*********" at bounding box center [293, 194] width 375 height 14
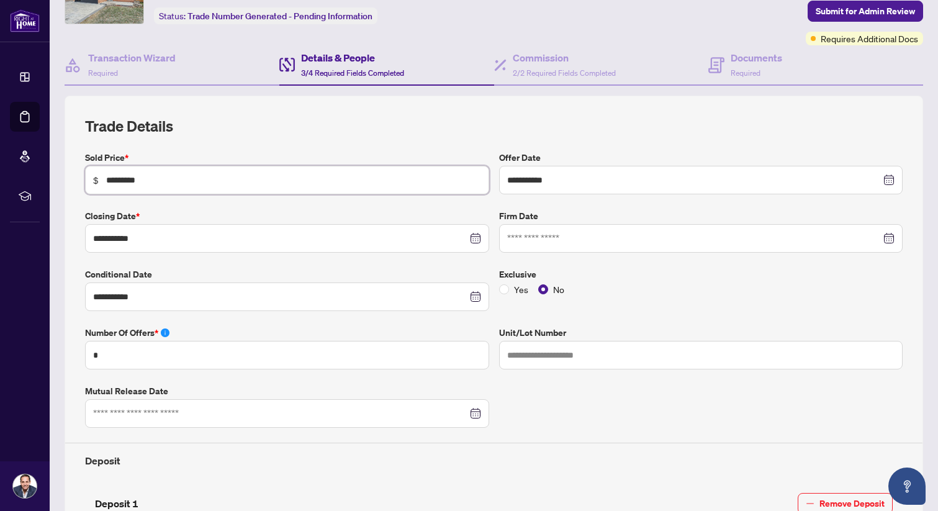
scroll to position [78, 0]
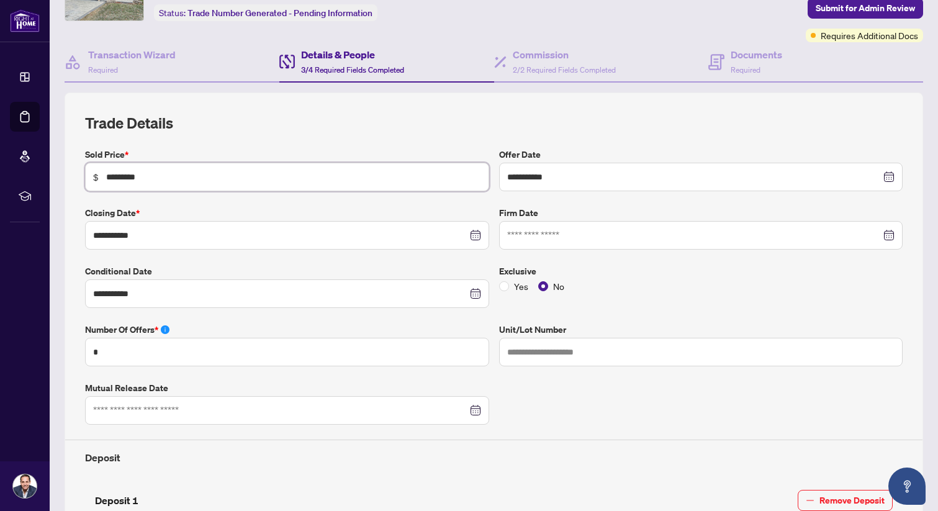
type input "*********"
click at [387, 133] on div "**********" at bounding box center [493, 398] width 817 height 571
click at [549, 235] on input at bounding box center [694, 235] width 374 height 14
click at [890, 233] on div at bounding box center [701, 235] width 388 height 14
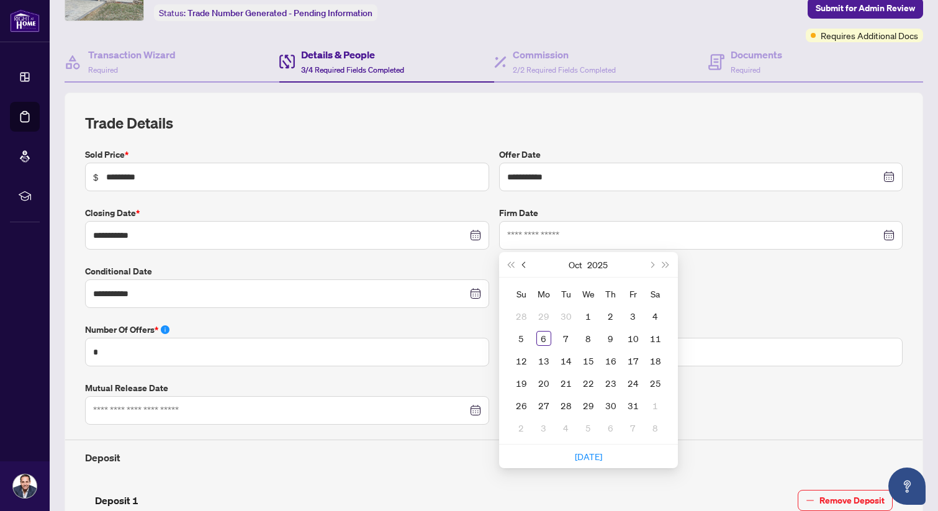
click at [521, 263] on span "Previous month (PageUp)" at bounding box center [524, 264] width 6 height 6
type input "**********"
click at [634, 381] on div "25" at bounding box center [633, 383] width 15 height 15
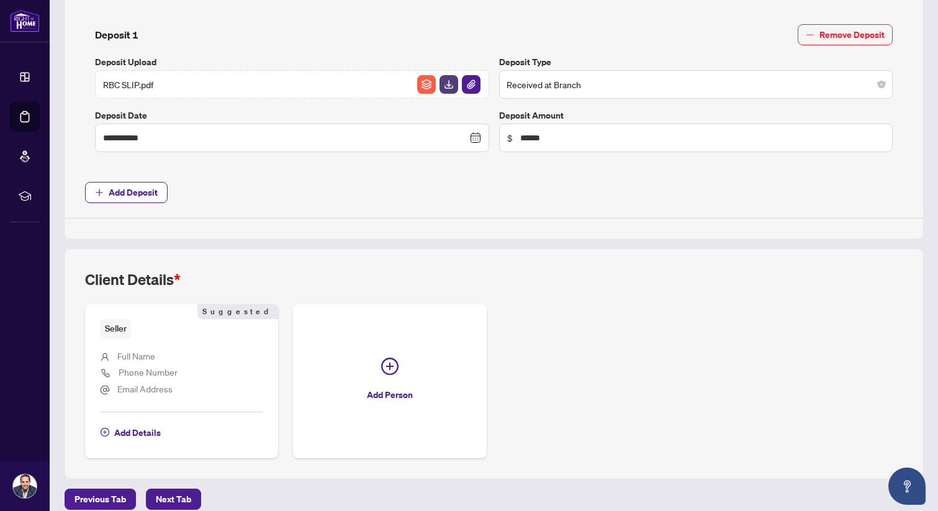
scroll to position [556, 0]
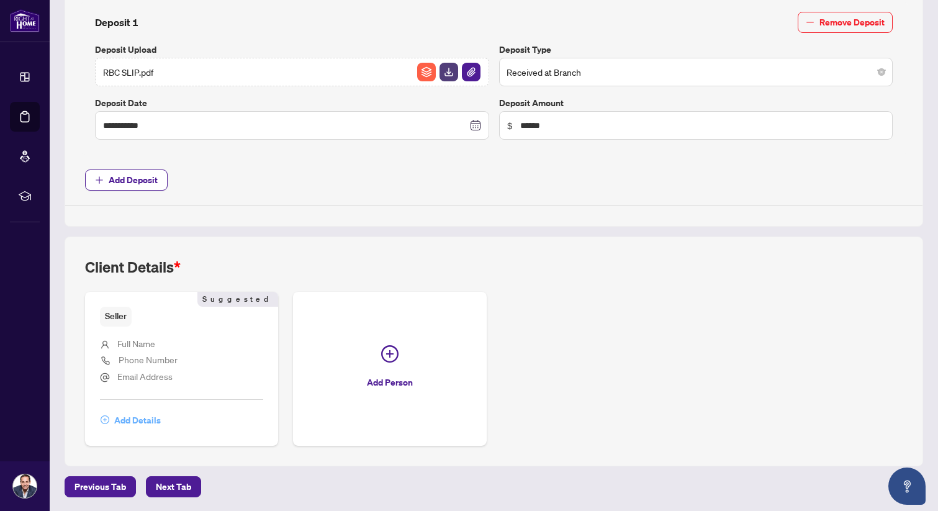
click at [130, 417] on span "Add Details" at bounding box center [137, 420] width 47 height 20
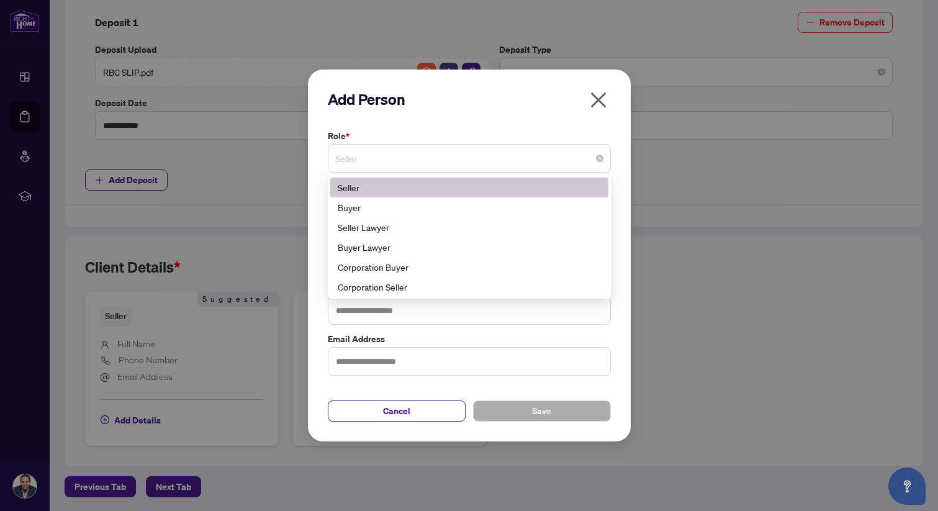
click at [380, 159] on span "Seller" at bounding box center [469, 158] width 268 height 24
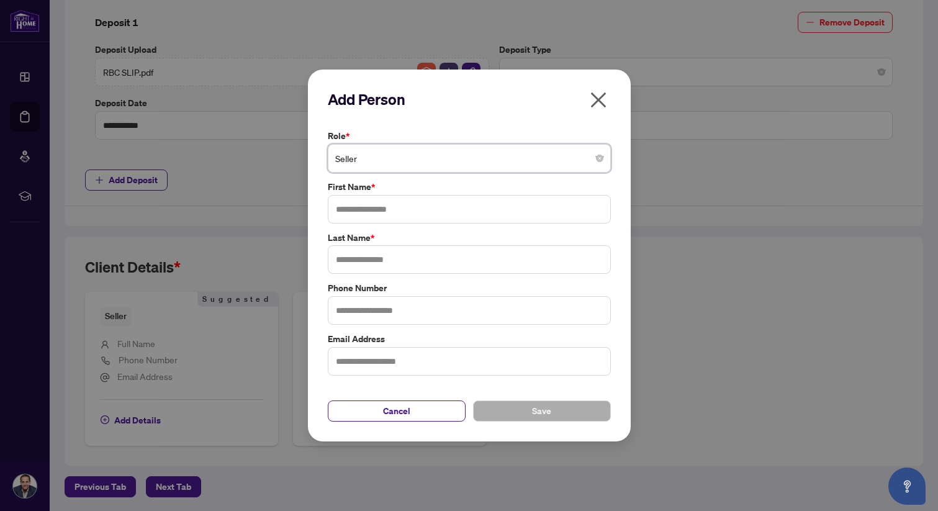
click at [421, 139] on label "Role *" at bounding box center [469, 136] width 283 height 14
click at [373, 207] on input "text" at bounding box center [469, 209] width 283 height 29
type input "****"
click at [382, 263] on input "text" at bounding box center [469, 259] width 283 height 29
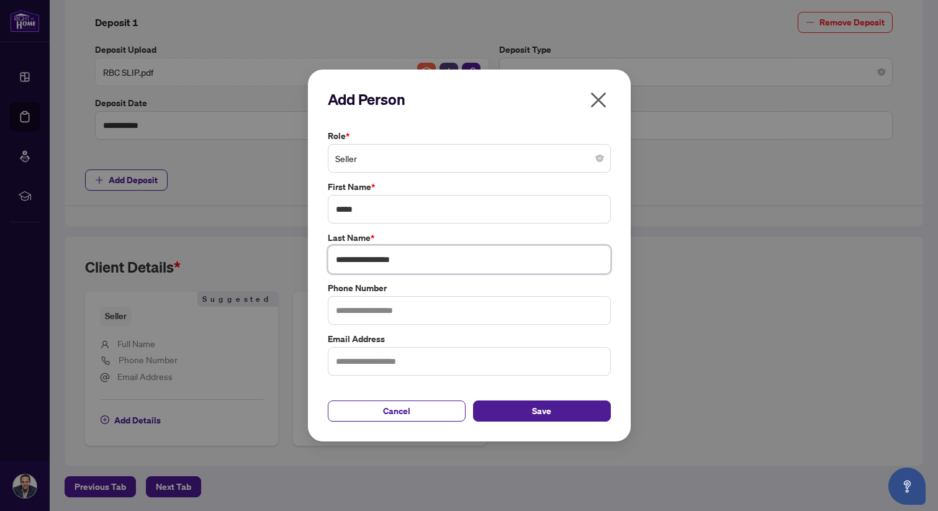
type input "**********"
click at [380, 344] on label "Email Address" at bounding box center [469, 339] width 283 height 14
click at [380, 348] on input "text" at bounding box center [469, 361] width 283 height 29
paste input "**********"
type input "**********"
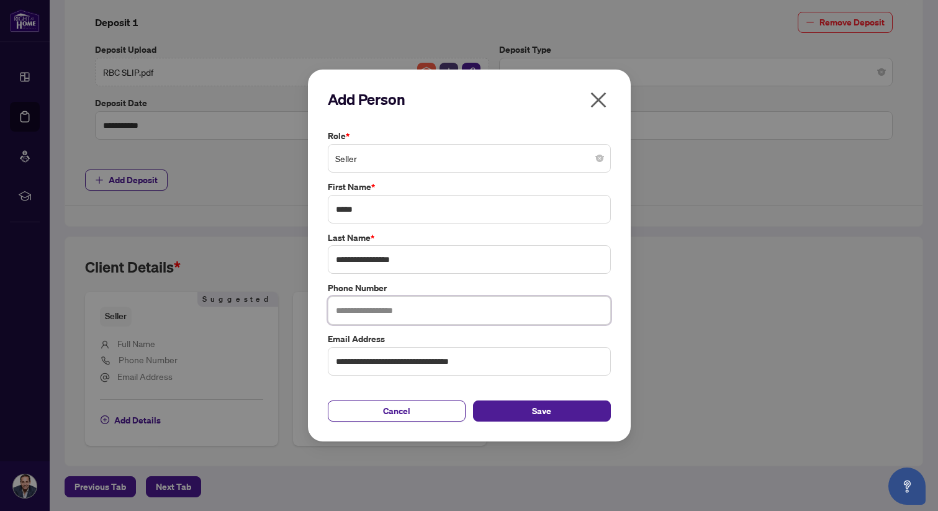
click at [364, 314] on input "text" at bounding box center [469, 310] width 283 height 29
type input "**********"
click at [534, 408] on span "Save" at bounding box center [541, 411] width 19 height 20
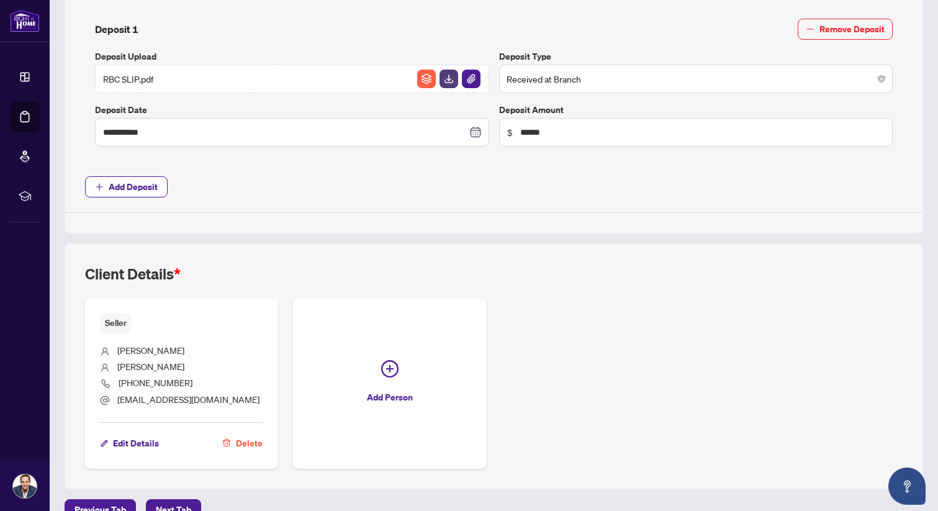
scroll to position [585, 0]
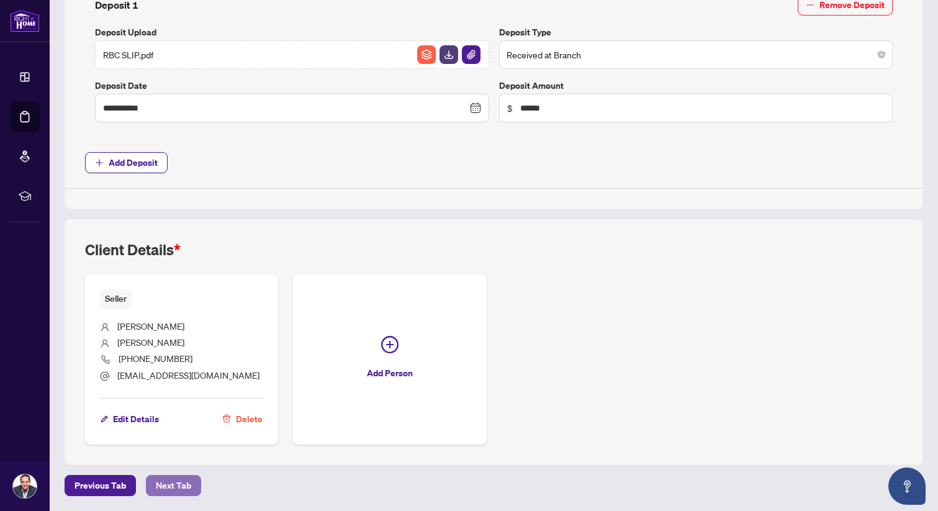
click at [170, 483] on span "Next Tab" at bounding box center [173, 485] width 35 height 20
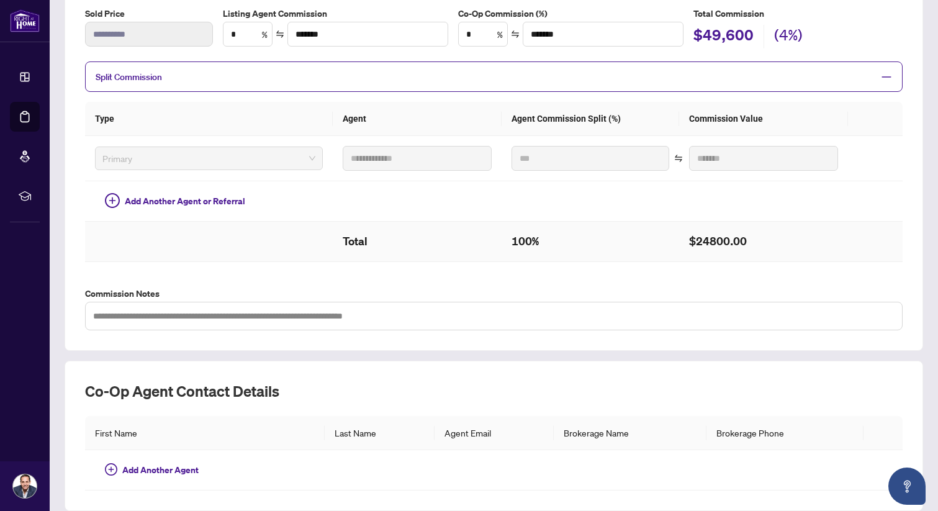
scroll to position [263, 0]
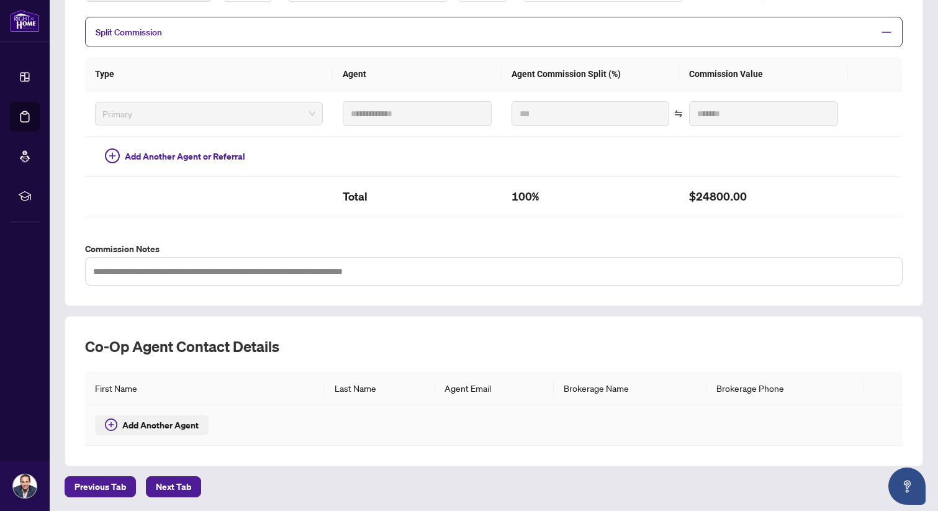
click at [171, 422] on span "Add Another Agent" at bounding box center [160, 425] width 76 height 14
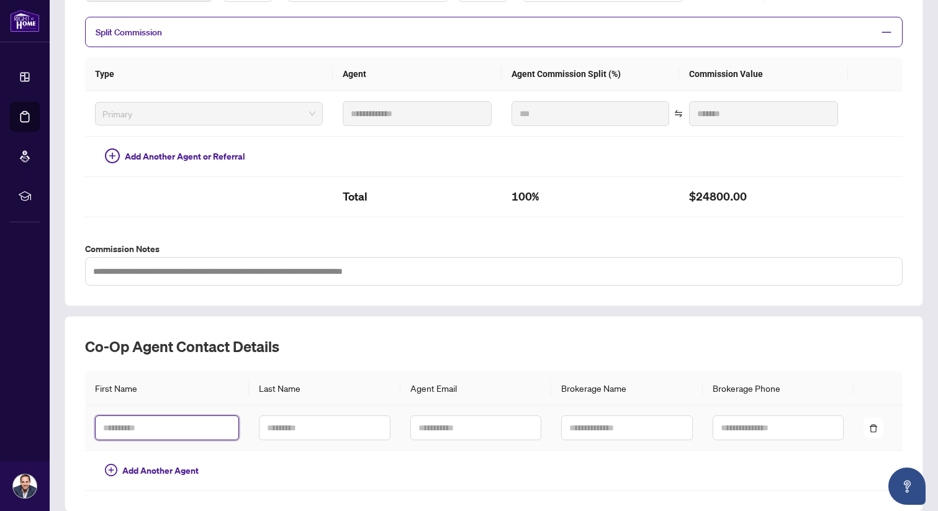
click at [198, 432] on input "text" at bounding box center [167, 427] width 144 height 25
type input "*******"
click at [294, 423] on input "text" at bounding box center [324, 427] width 131 height 25
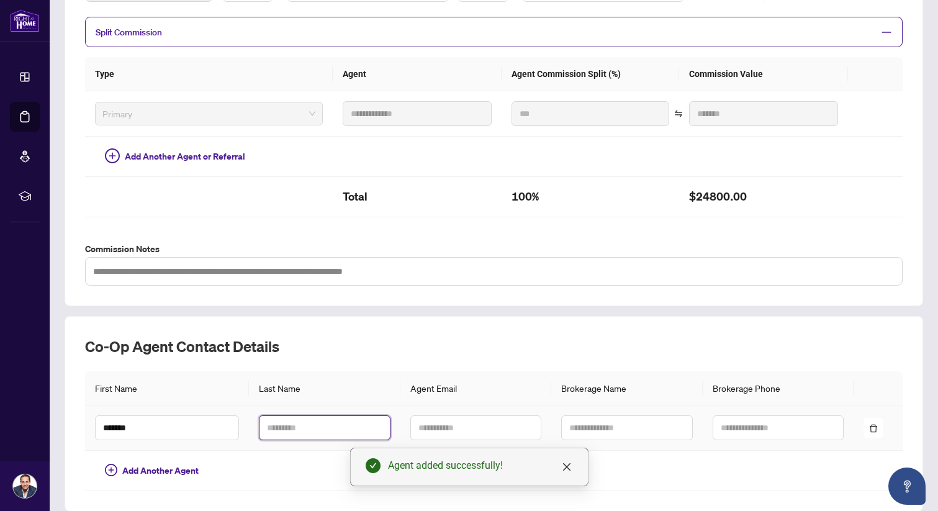
click at [287, 425] on input "text" at bounding box center [324, 427] width 131 height 25
click at [264, 426] on input "****" at bounding box center [324, 427] width 131 height 25
type input "****"
click at [454, 438] on input "text" at bounding box center [475, 427] width 131 height 25
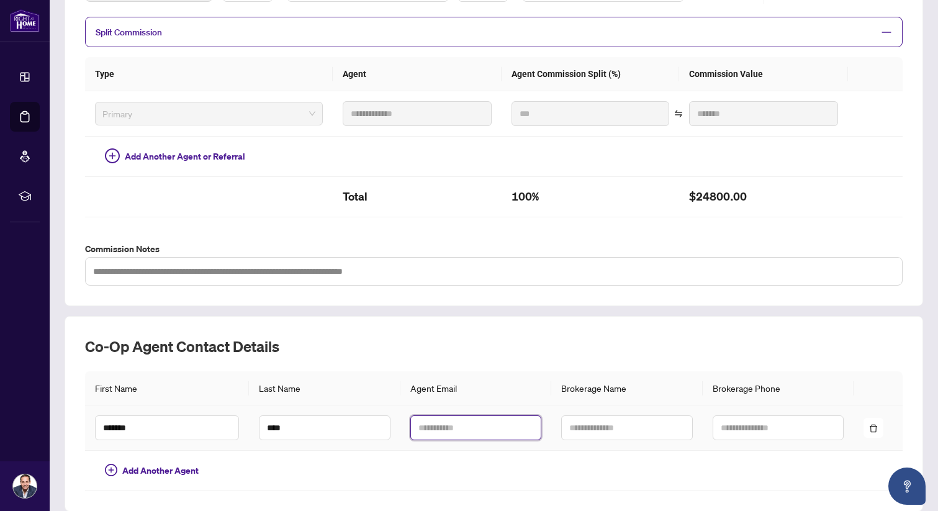
click at [477, 428] on input "text" at bounding box center [475, 427] width 131 height 25
paste input "**********"
type input "**********"
click at [441, 321] on div "**********" at bounding box center [494, 414] width 858 height 196
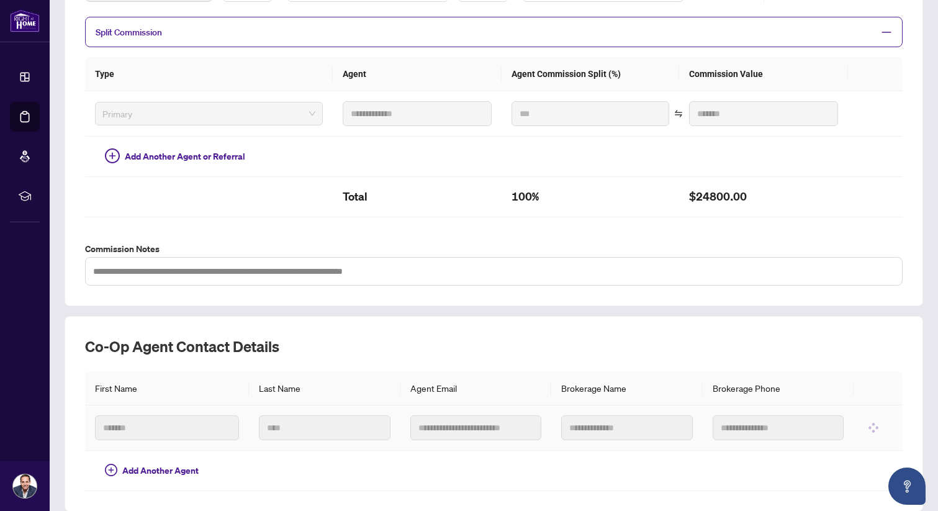
click at [618, 425] on input "text" at bounding box center [626, 427] width 131 height 25
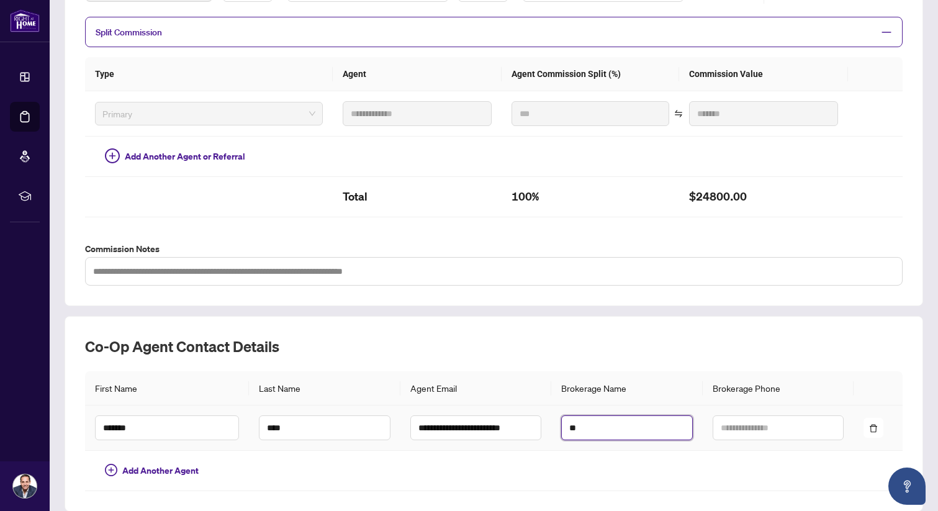
type input "*"
click at [659, 424] on input "**********" at bounding box center [626, 427] width 131 height 25
type input "**********"
click at [750, 424] on input "text" at bounding box center [778, 427] width 131 height 25
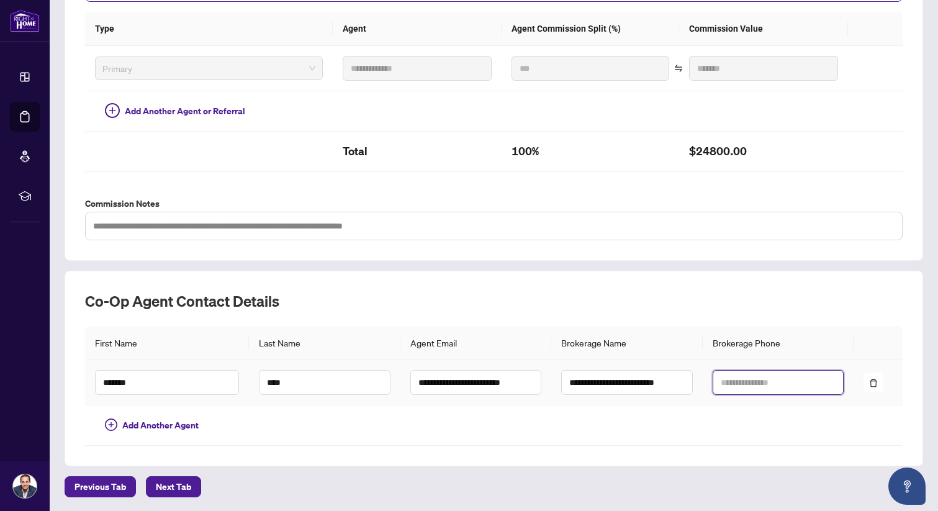
click at [744, 377] on input "text" at bounding box center [778, 382] width 131 height 25
click at [744, 377] on input "**********" at bounding box center [778, 382] width 131 height 25
click at [812, 384] on input "**********" at bounding box center [778, 382] width 131 height 25
type input "**********"
click at [172, 485] on span "Next Tab" at bounding box center [173, 487] width 35 height 20
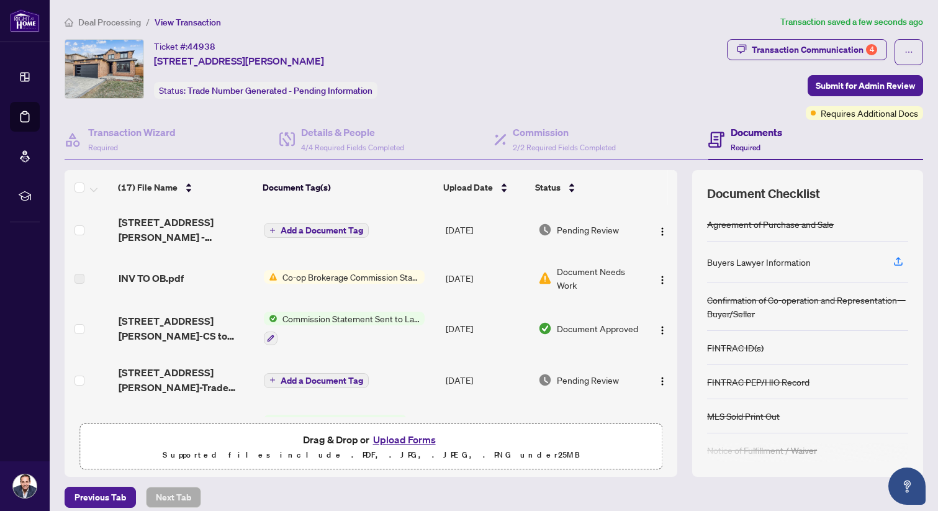
click at [290, 272] on span "Co-op Brokerage Commission Statement" at bounding box center [350, 277] width 147 height 14
click at [304, 317] on span "Co-op Brokerage Commission Statement" at bounding box center [347, 318] width 168 height 14
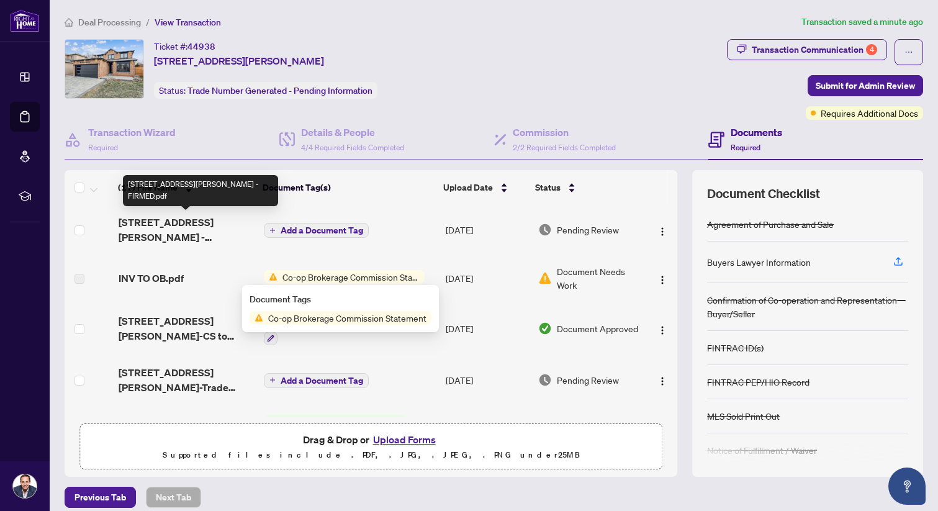
click at [194, 235] on span "[STREET_ADDRESS][PERSON_NAME] - FIRMED.pdf" at bounding box center [186, 230] width 135 height 30
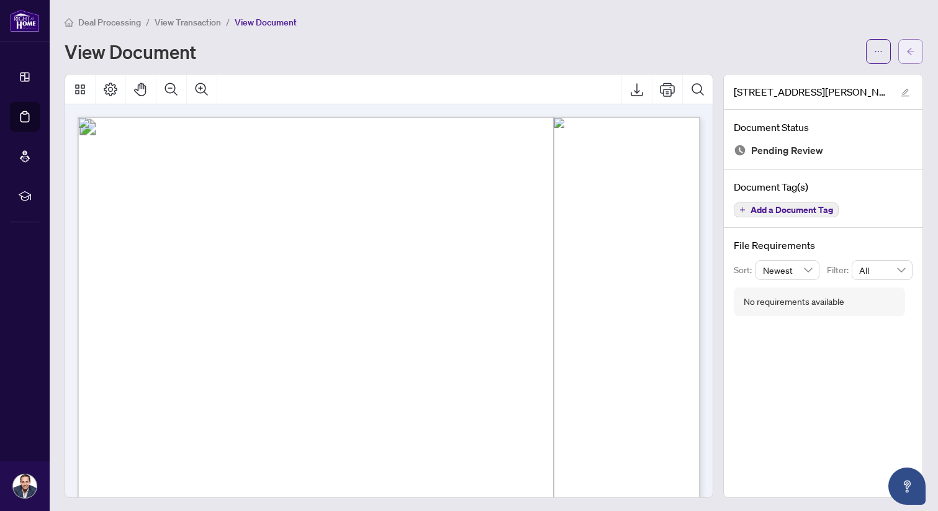
click at [906, 46] on span "button" at bounding box center [910, 52] width 9 height 20
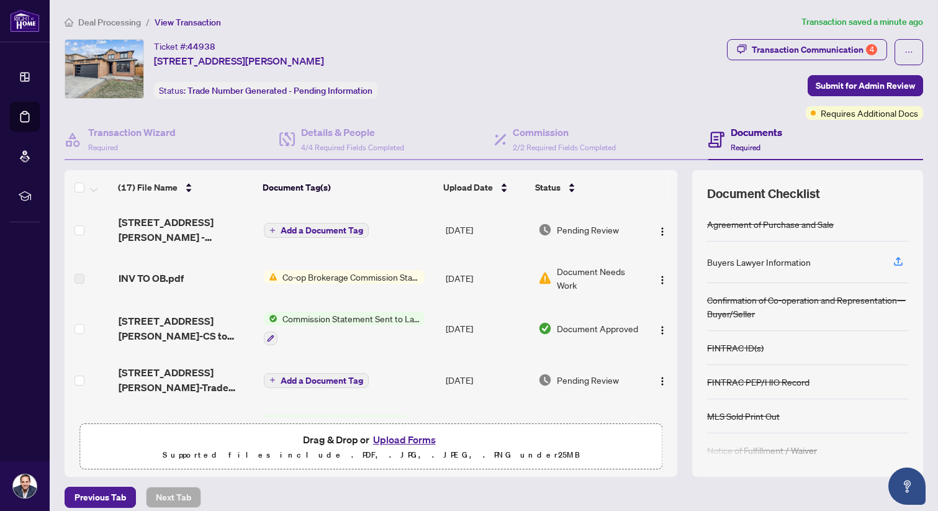
scroll to position [2, 0]
click at [760, 47] on div "Transaction Communication 4" at bounding box center [814, 50] width 125 height 20
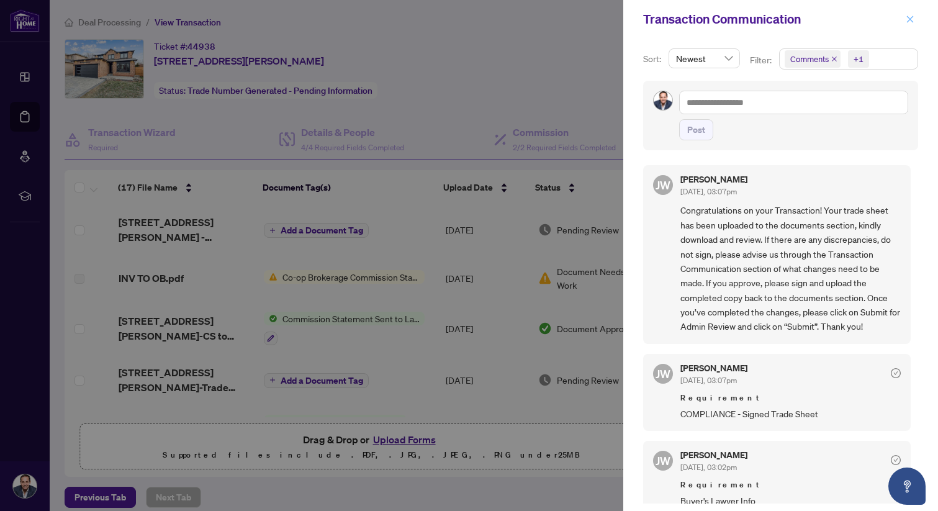
click at [907, 12] on span "button" at bounding box center [910, 19] width 9 height 20
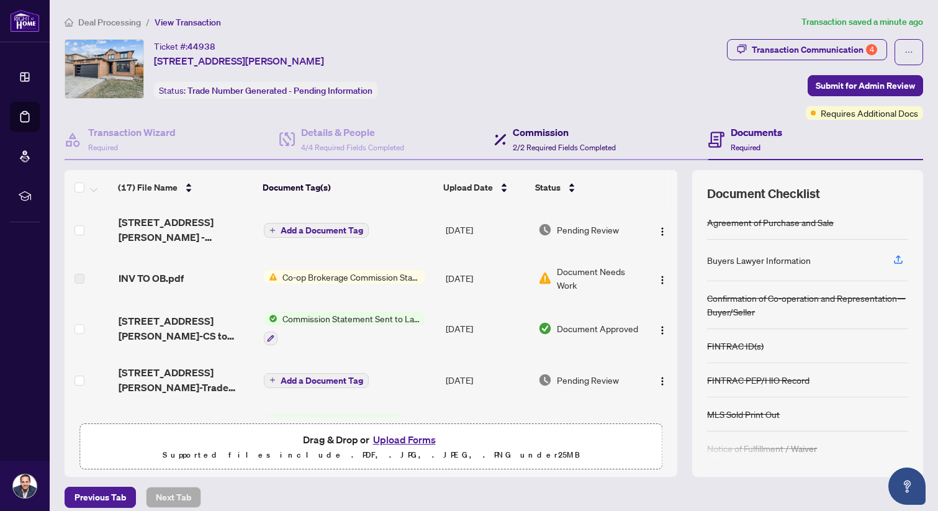
click at [551, 144] on span "2/2 Required Fields Completed" at bounding box center [564, 147] width 103 height 9
type textarea "**********"
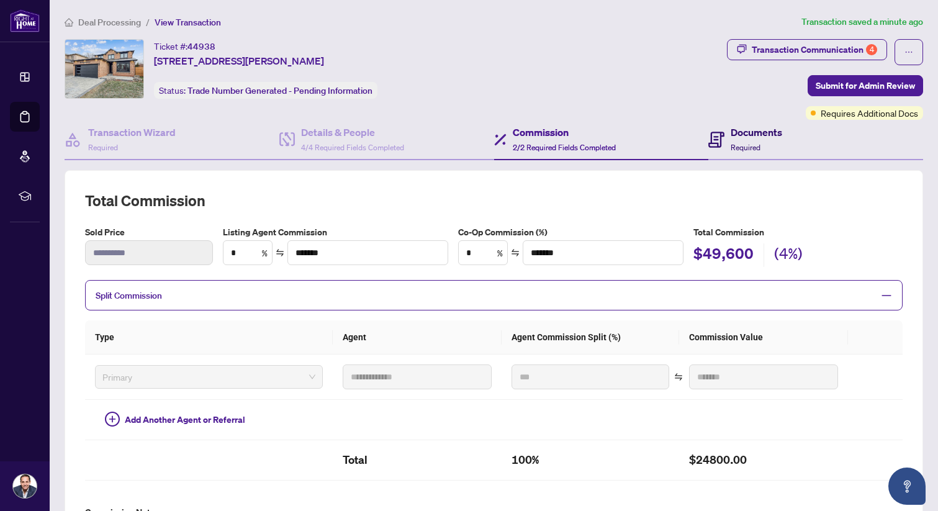
click at [744, 133] on h4 "Documents" at bounding box center [757, 132] width 52 height 15
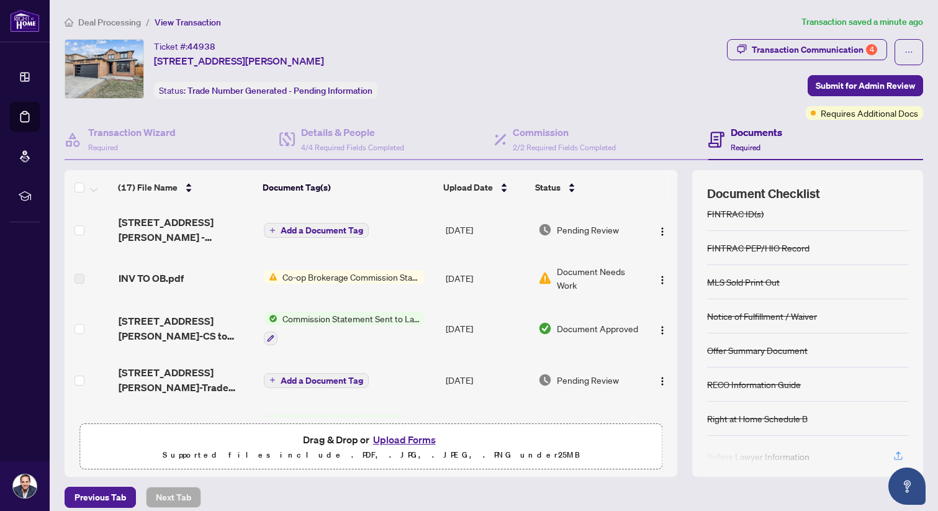
scroll to position [196, 0]
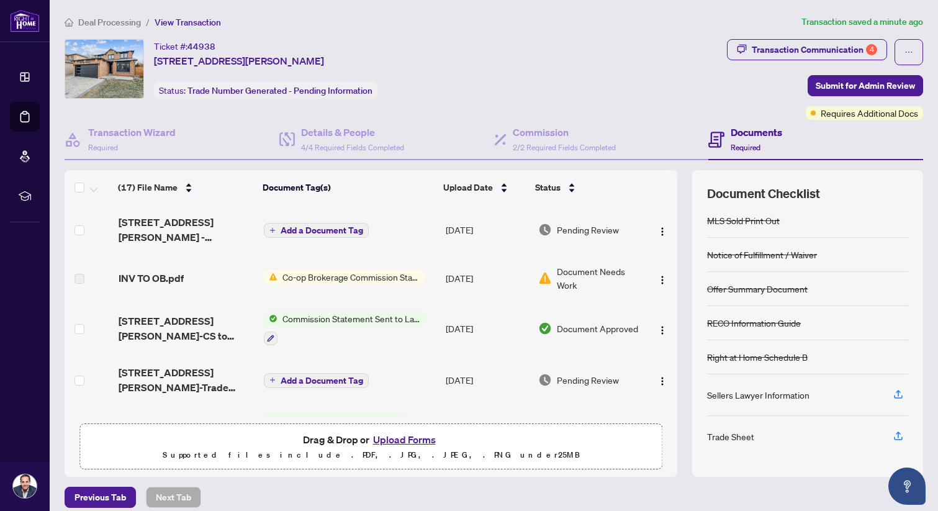
click at [721, 434] on div "Trade Sheet" at bounding box center [730, 437] width 47 height 14
click at [901, 430] on icon "button" at bounding box center [898, 435] width 11 height 11
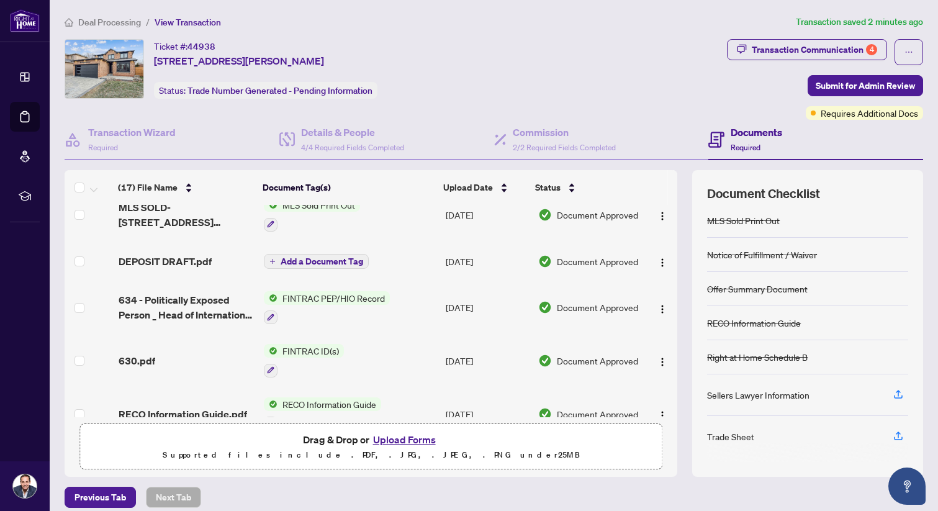
scroll to position [658, 0]
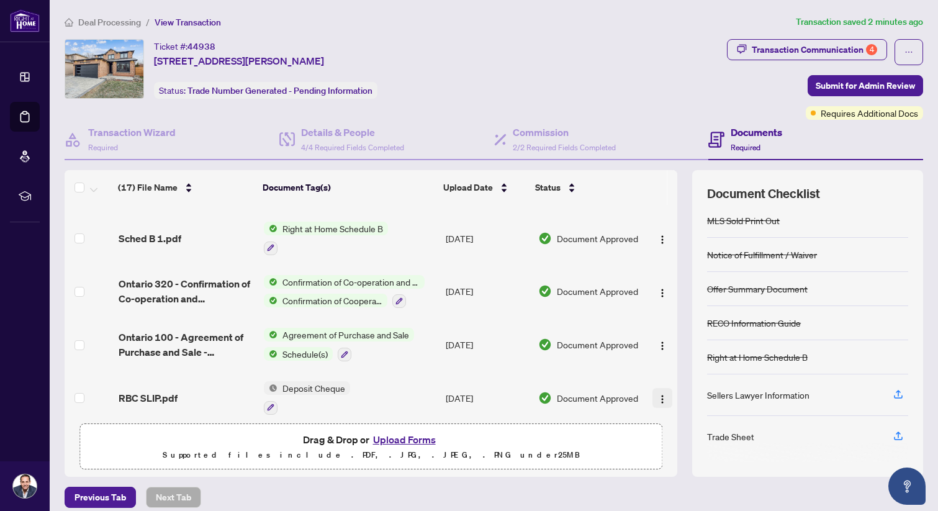
click at [662, 391] on span "button" at bounding box center [662, 398] width 10 height 14
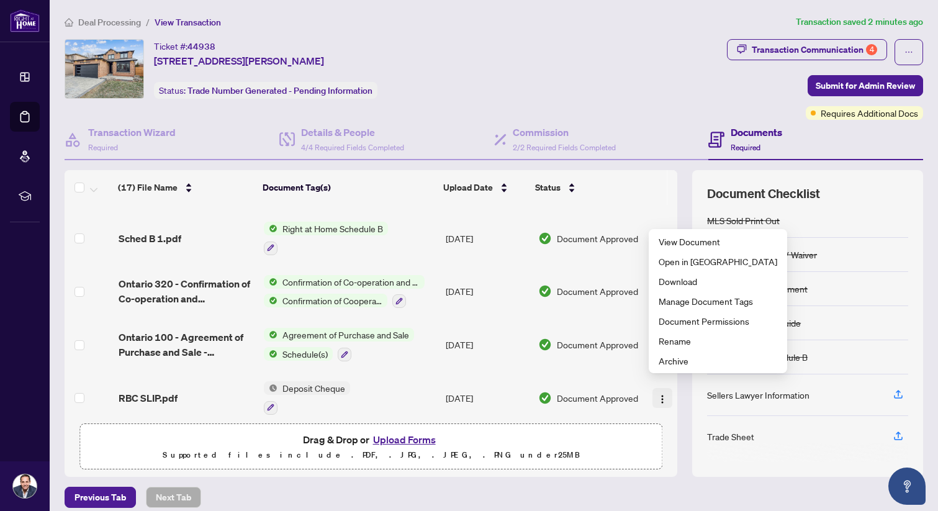
click at [662, 391] on span "button" at bounding box center [662, 398] width 10 height 14
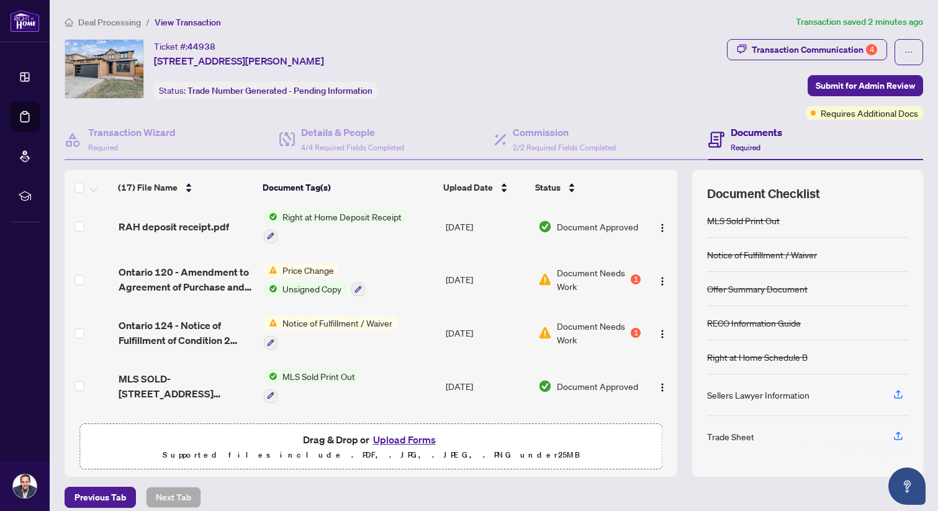
scroll to position [0, 0]
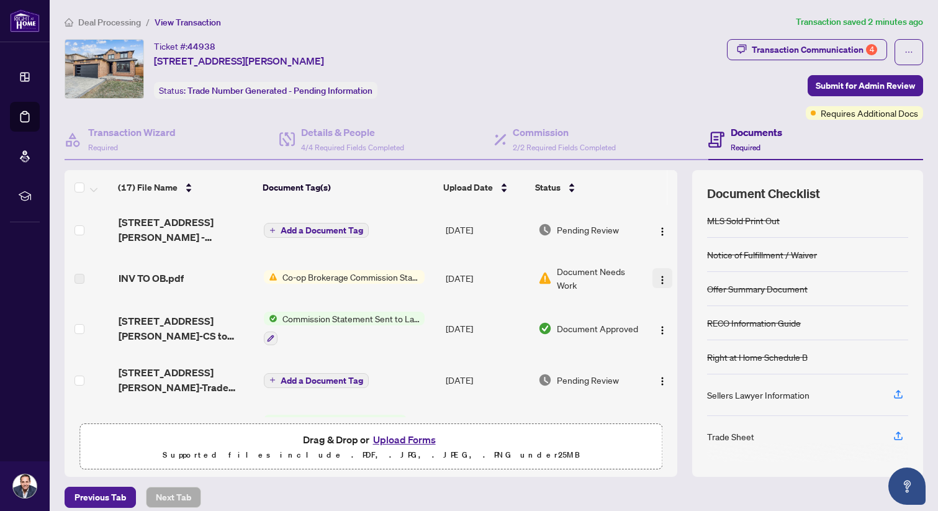
click at [657, 276] on img "button" at bounding box center [662, 280] width 10 height 10
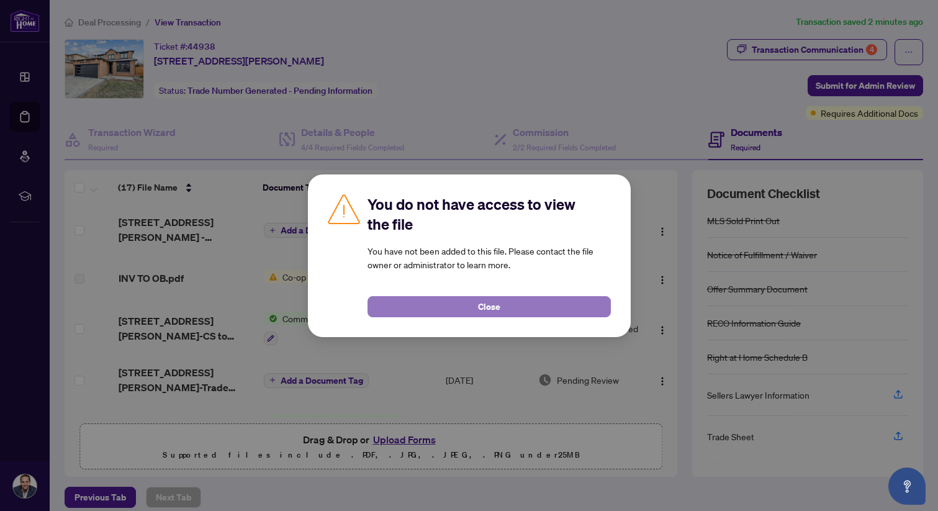
click at [506, 302] on button "Close" at bounding box center [488, 306] width 243 height 21
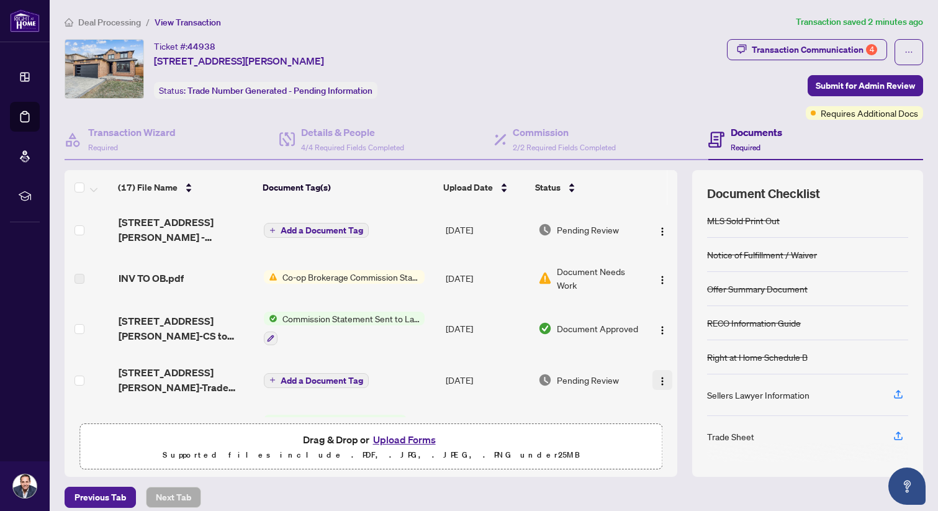
click at [659, 380] on img "button" at bounding box center [662, 381] width 10 height 10
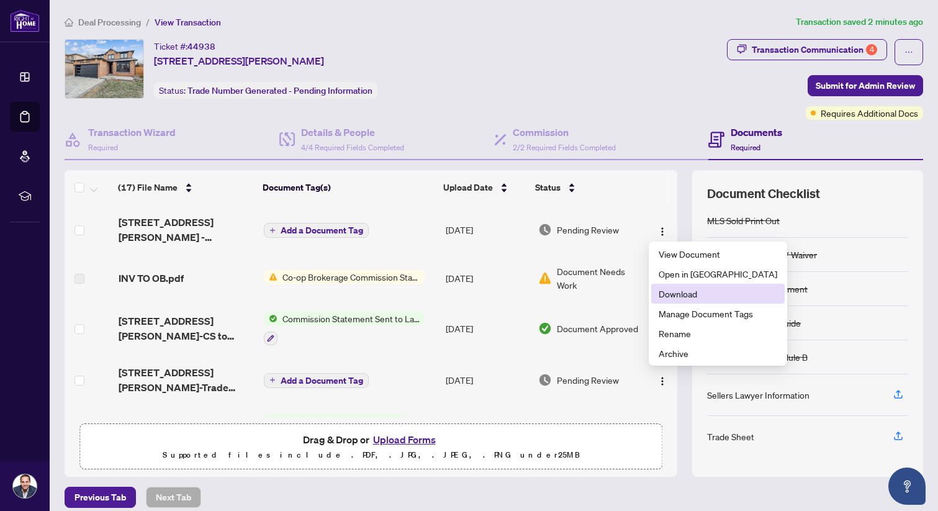
click at [678, 292] on span "Download" at bounding box center [718, 294] width 119 height 14
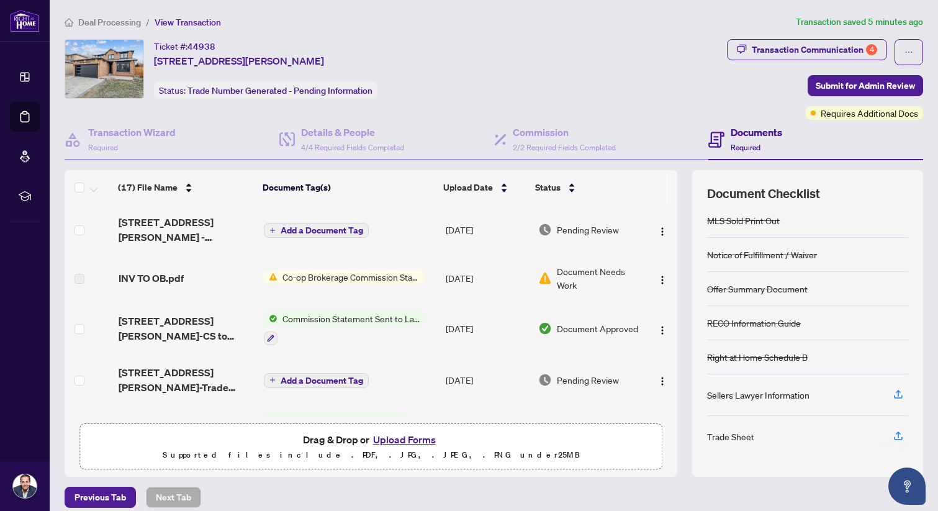
scroll to position [11, 0]
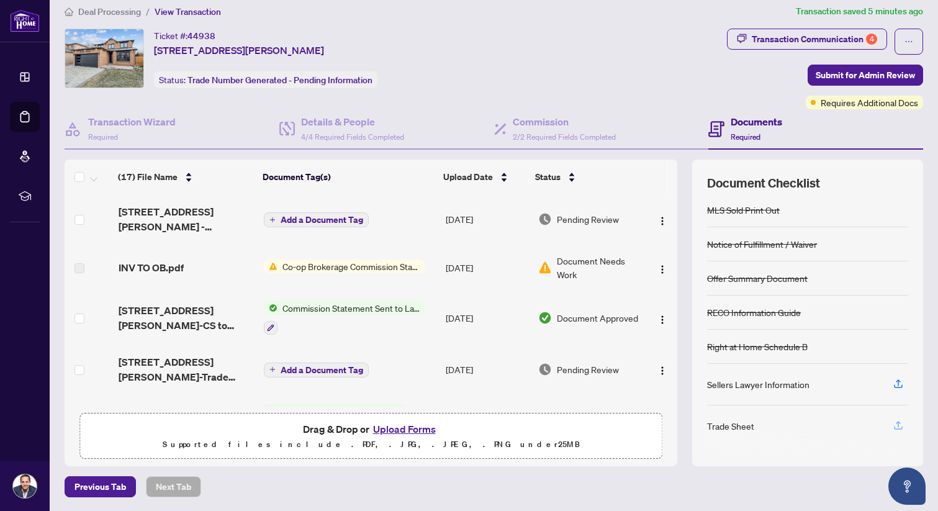
click at [901, 421] on icon "button" at bounding box center [898, 425] width 11 height 11
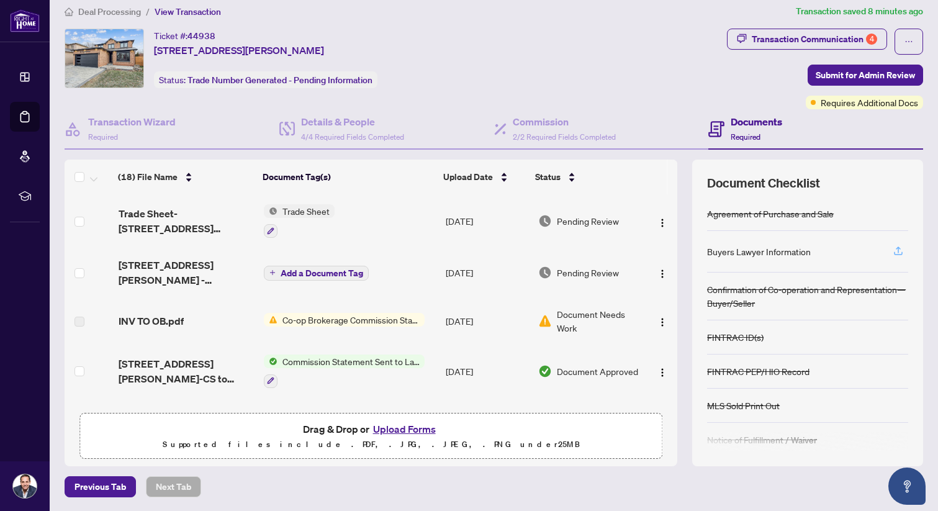
click at [896, 250] on icon "button" at bounding box center [898, 250] width 11 height 11
click at [898, 250] on icon "button" at bounding box center [898, 249] width 5 height 6
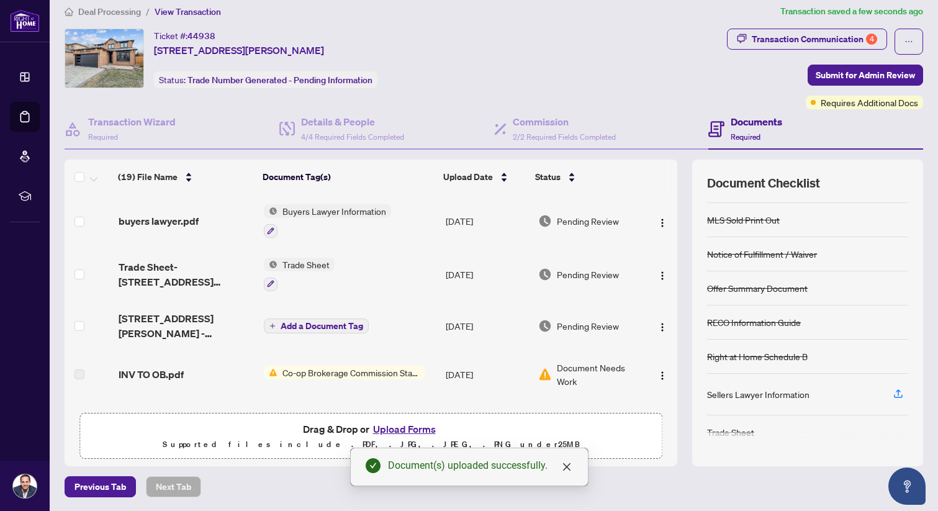
scroll to position [181, 0]
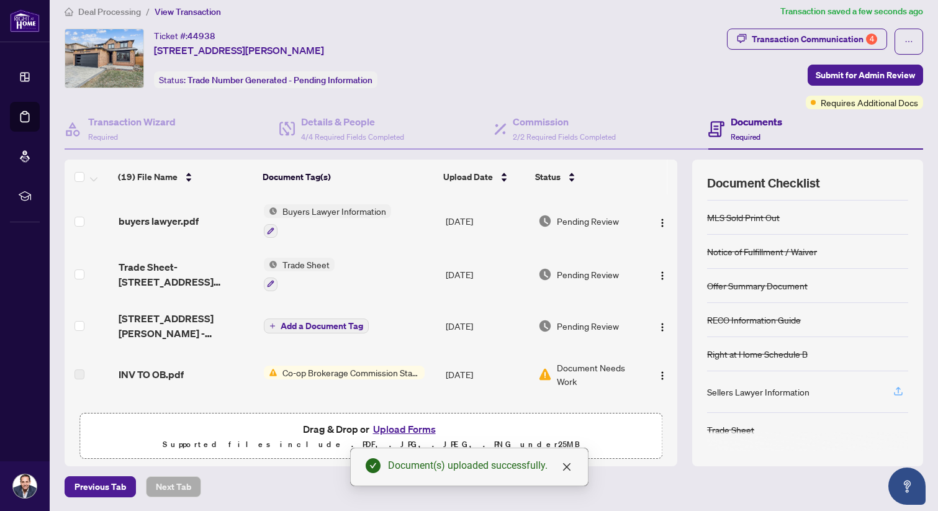
click at [896, 389] on icon "button" at bounding box center [898, 390] width 11 height 11
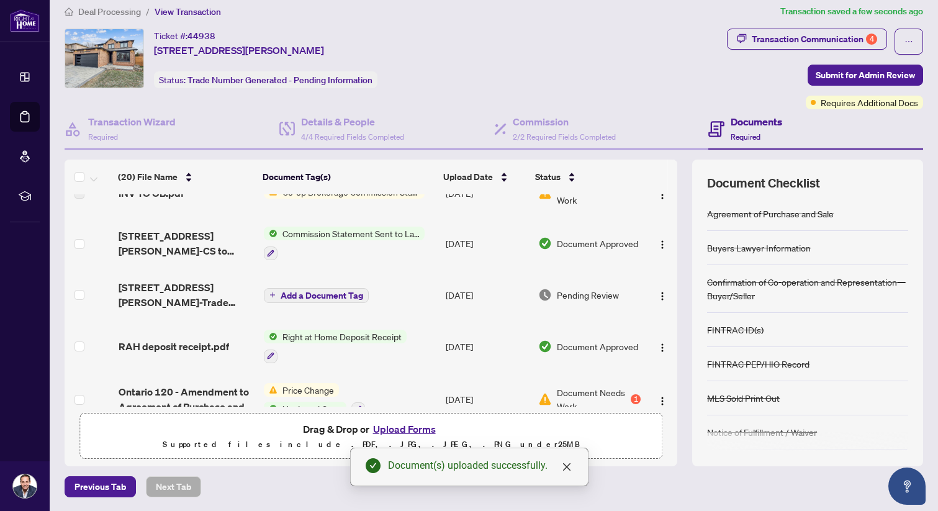
scroll to position [0, 0]
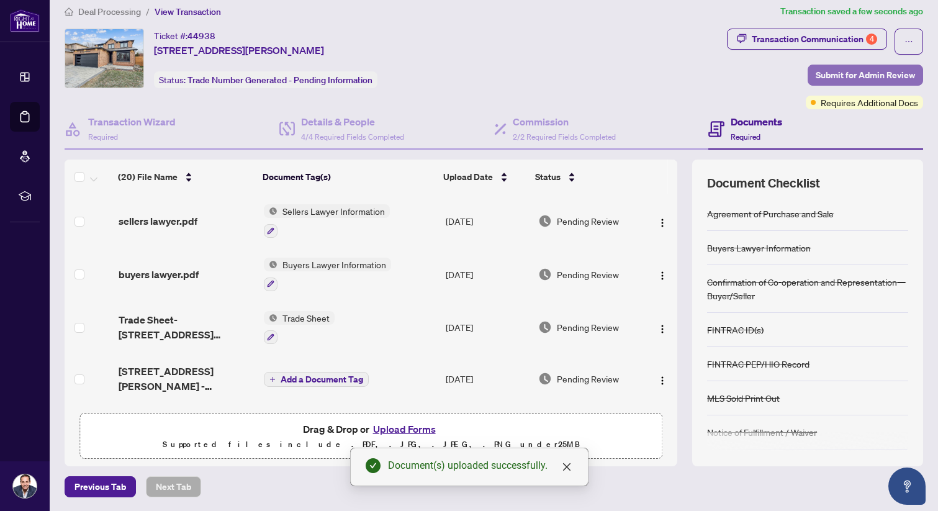
click at [901, 73] on span "Submit for Admin Review" at bounding box center [865, 75] width 99 height 20
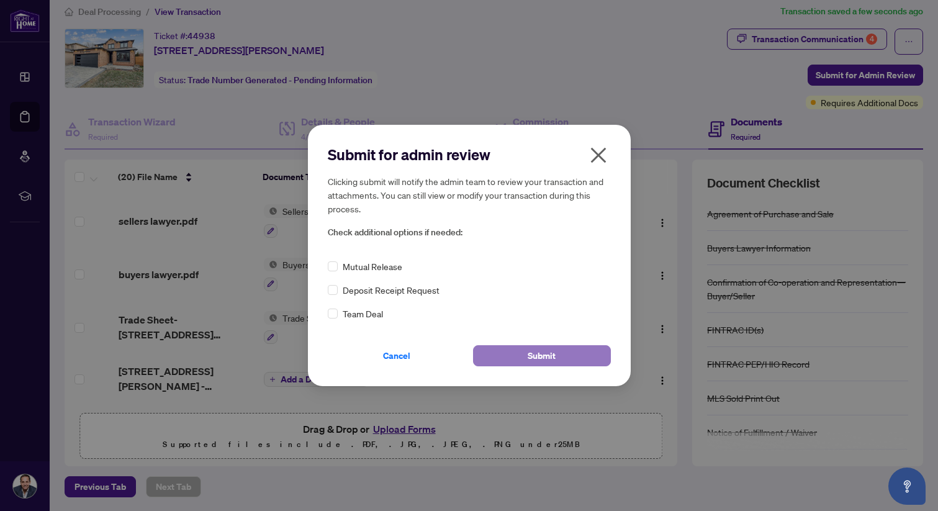
click at [536, 353] on span "Submit" at bounding box center [542, 356] width 28 height 20
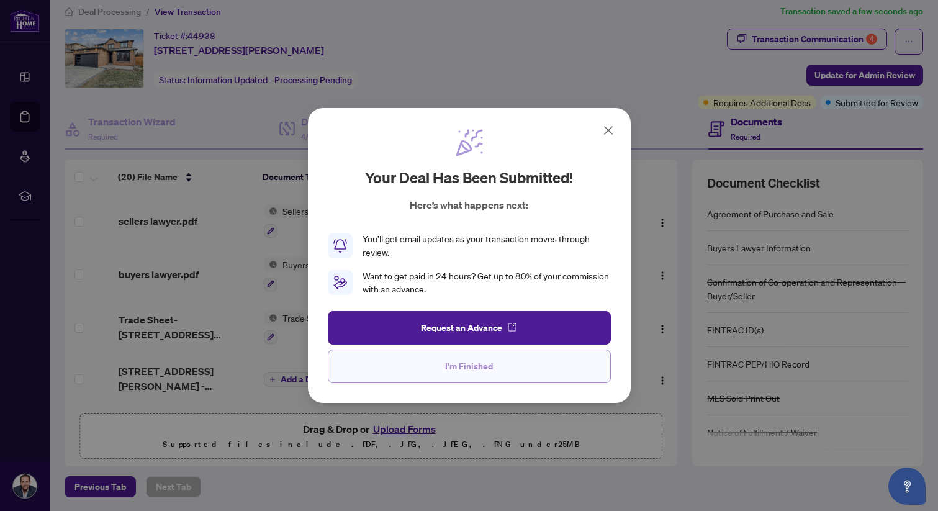
click at [500, 369] on button "I'm Finished" at bounding box center [469, 366] width 283 height 34
